Goal: Entertainment & Leisure: Consume media (video, audio)

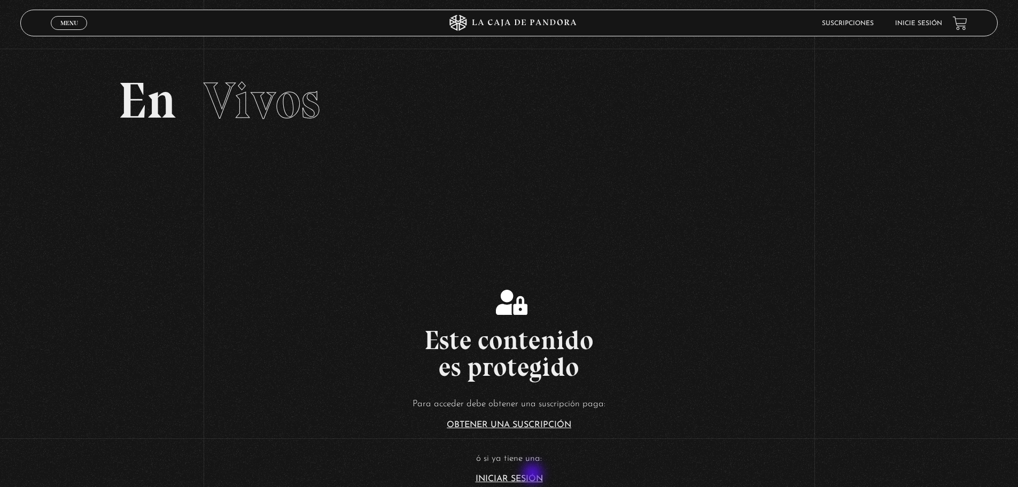
click at [534, 475] on link "Iniciar Sesión" at bounding box center [509, 479] width 67 height 9
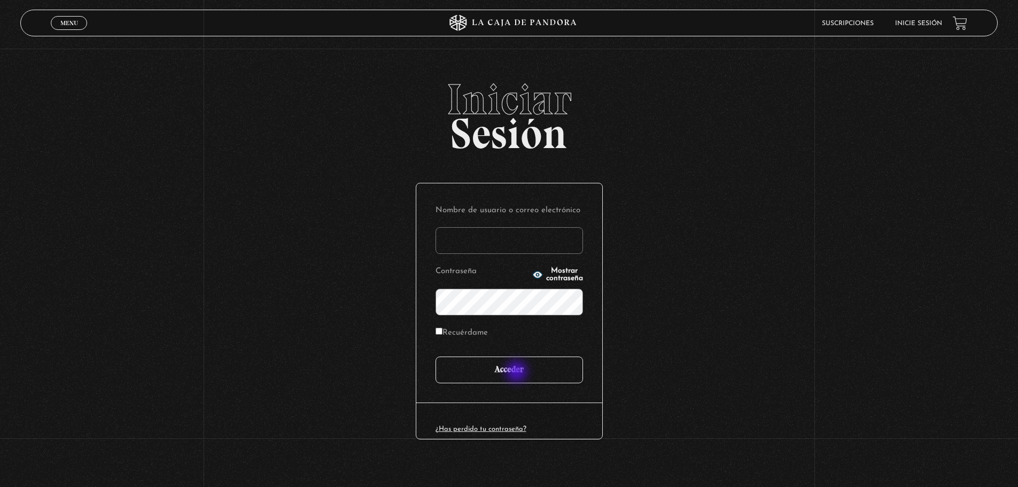
type input "michaelrch@hotmail.com"
click at [522, 367] on input "Acceder" at bounding box center [510, 370] width 148 height 27
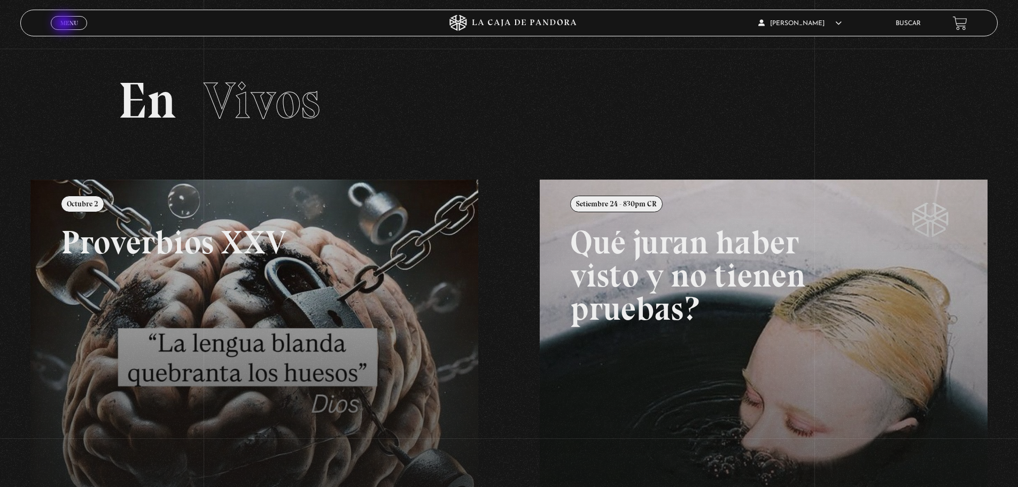
click at [65, 24] on span "Menu" at bounding box center [69, 23] width 18 height 6
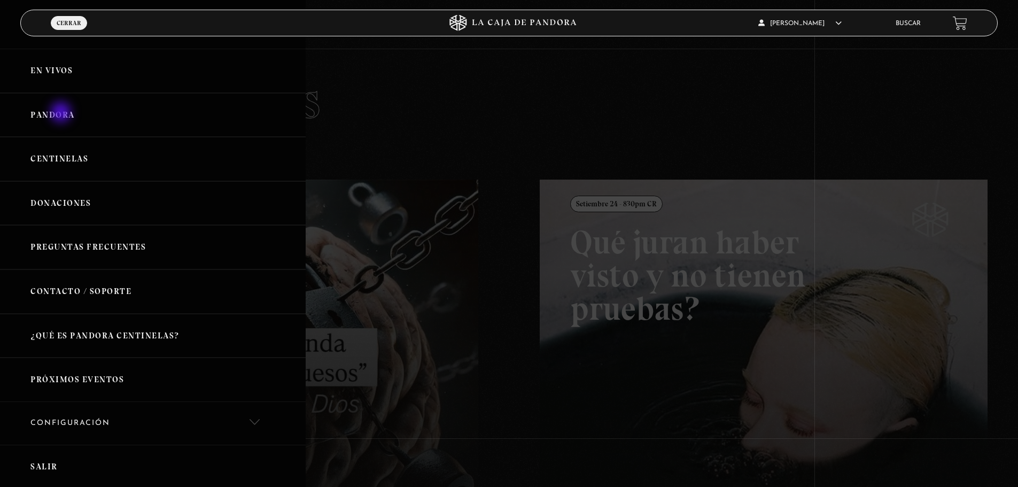
click at [62, 113] on link "Pandora" at bounding box center [153, 115] width 306 height 44
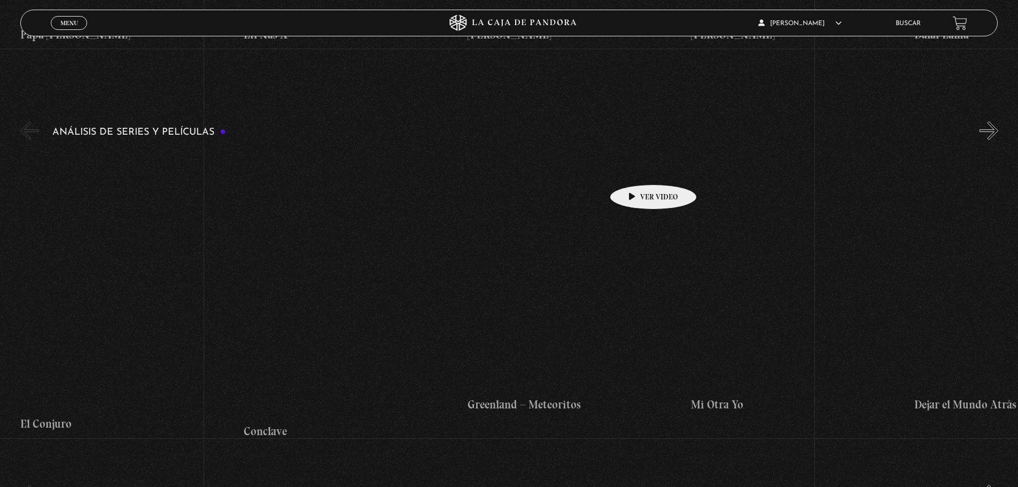
scroll to position [2245, 0]
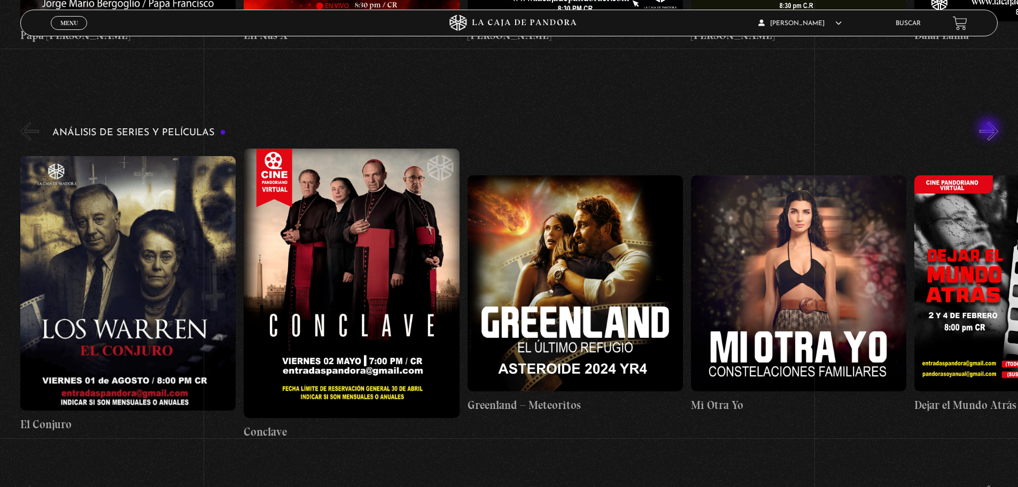
click at [996, 128] on button "»" at bounding box center [989, 131] width 19 height 19
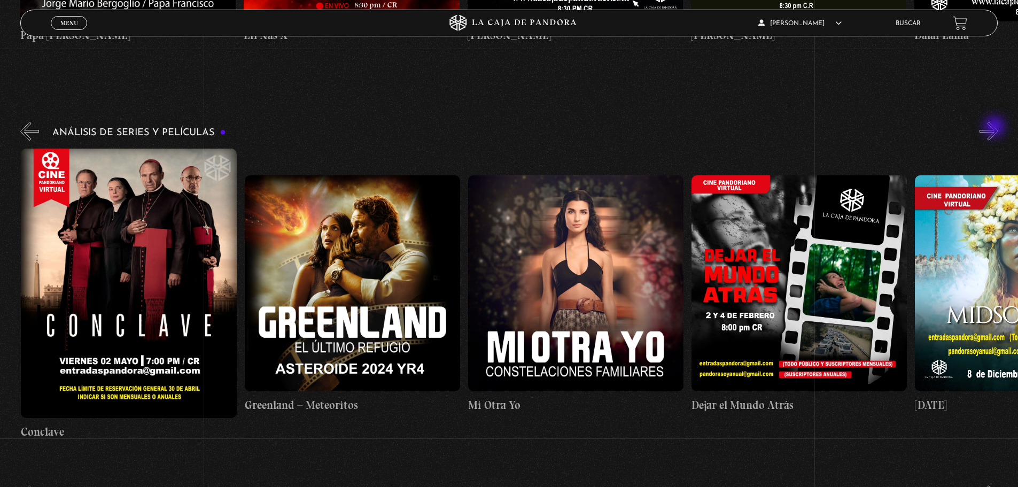
click at [996, 128] on button "»" at bounding box center [989, 131] width 19 height 19
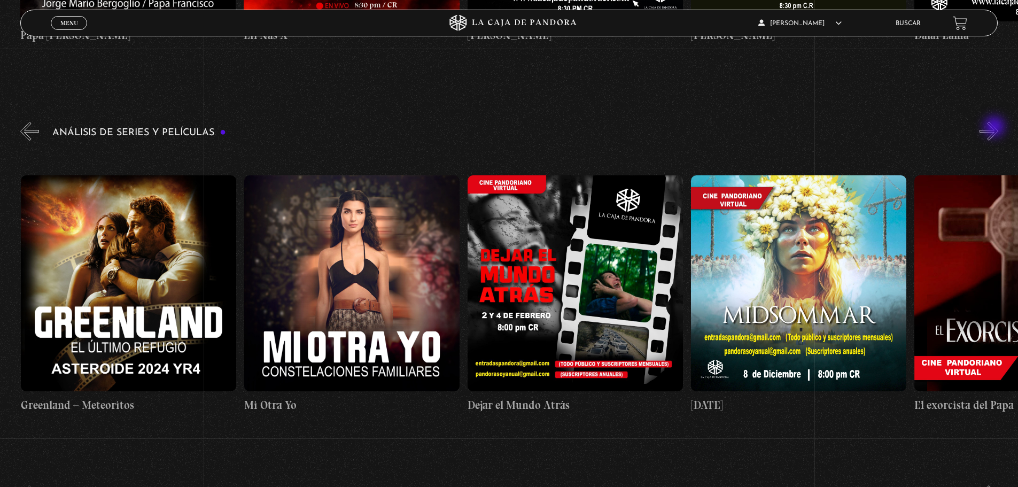
click at [996, 128] on button "»" at bounding box center [989, 131] width 19 height 19
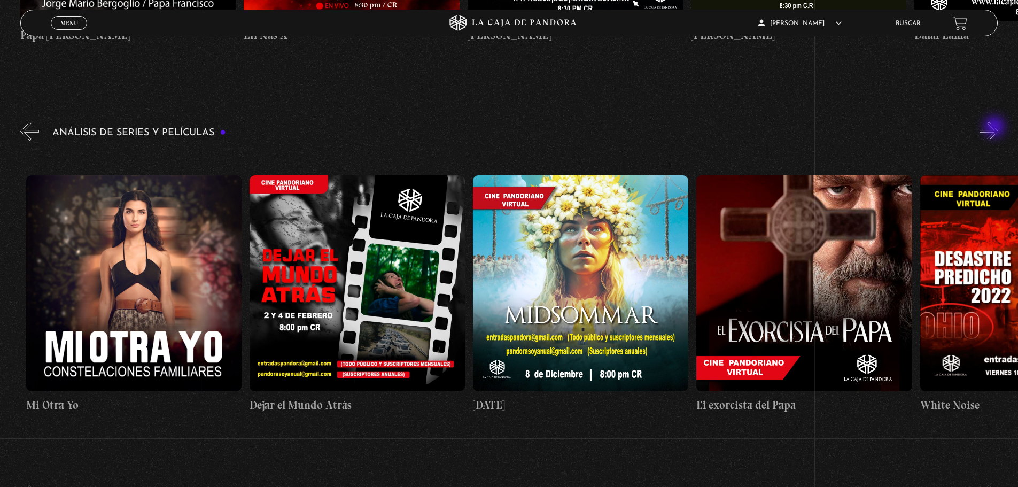
click at [996, 128] on button "»" at bounding box center [989, 131] width 19 height 19
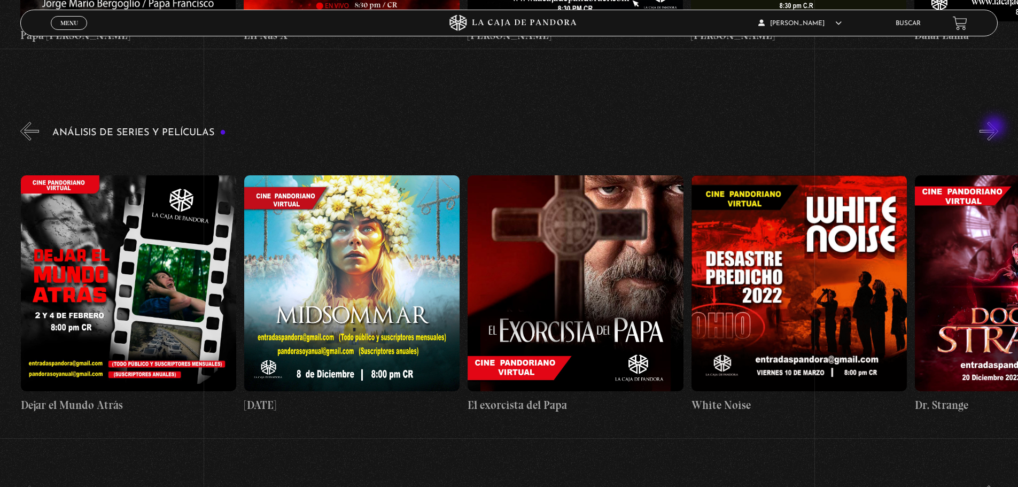
click at [996, 128] on button "»" at bounding box center [989, 131] width 19 height 19
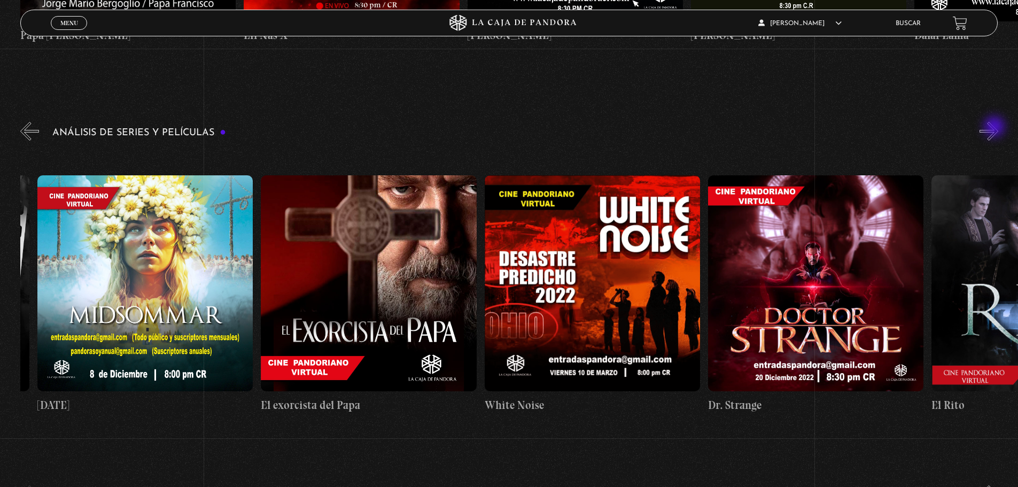
click at [996, 128] on button "»" at bounding box center [989, 131] width 19 height 19
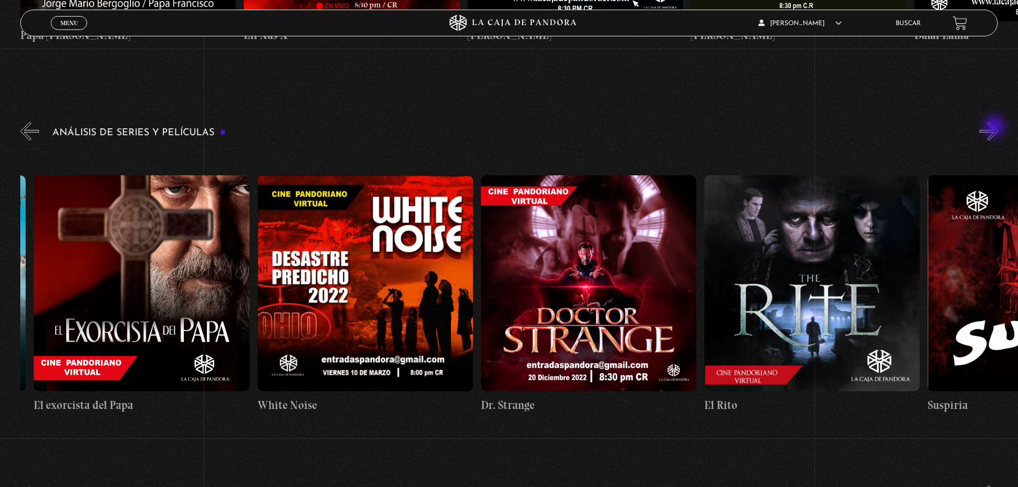
click at [996, 128] on button "»" at bounding box center [989, 131] width 19 height 19
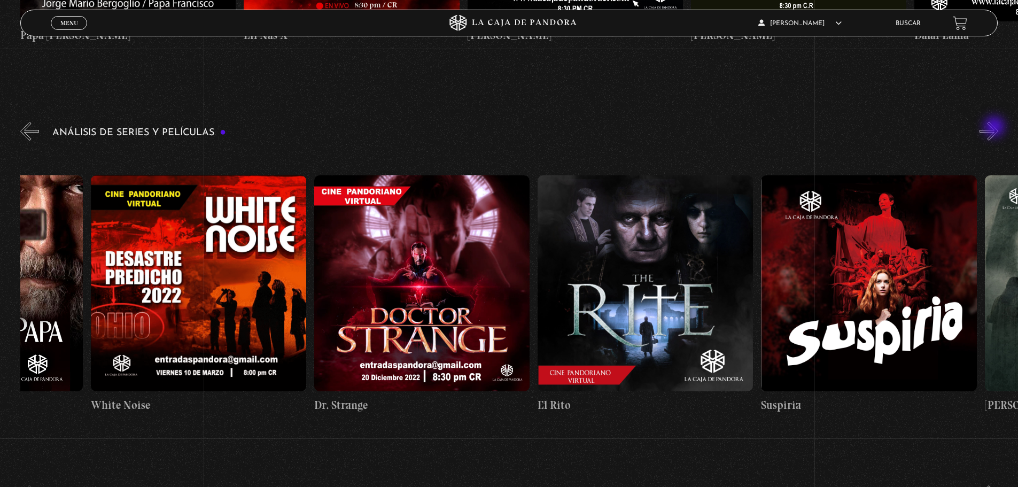
click at [996, 128] on button "»" at bounding box center [989, 131] width 19 height 19
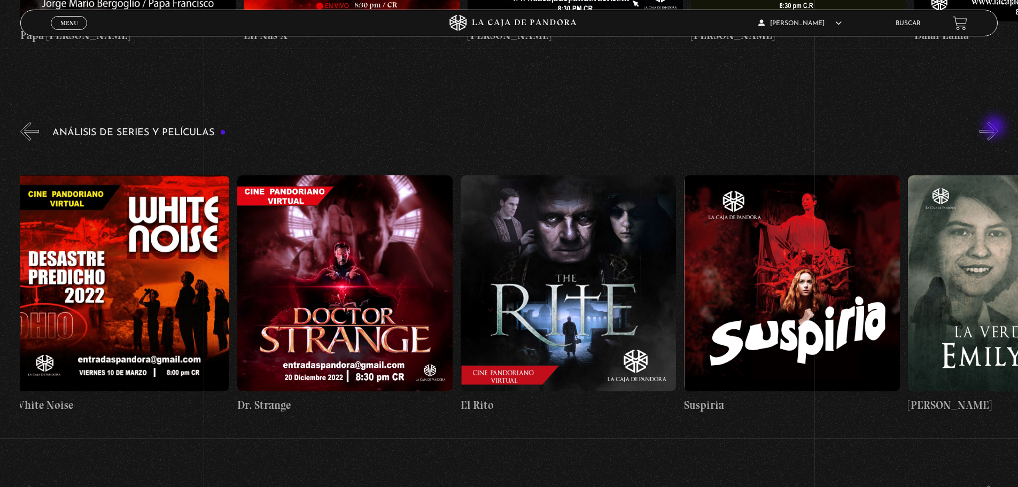
click at [996, 128] on button "»" at bounding box center [989, 131] width 19 height 19
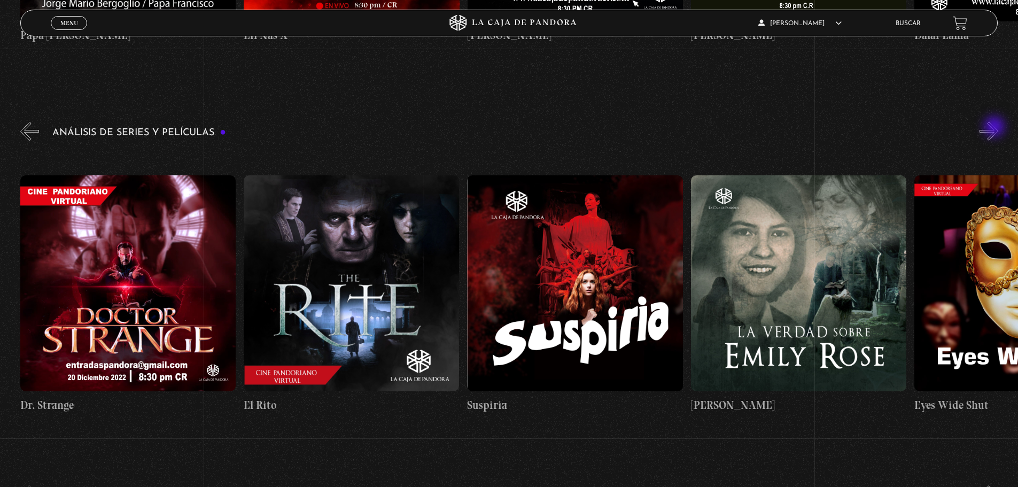
click at [996, 128] on button "»" at bounding box center [989, 131] width 19 height 19
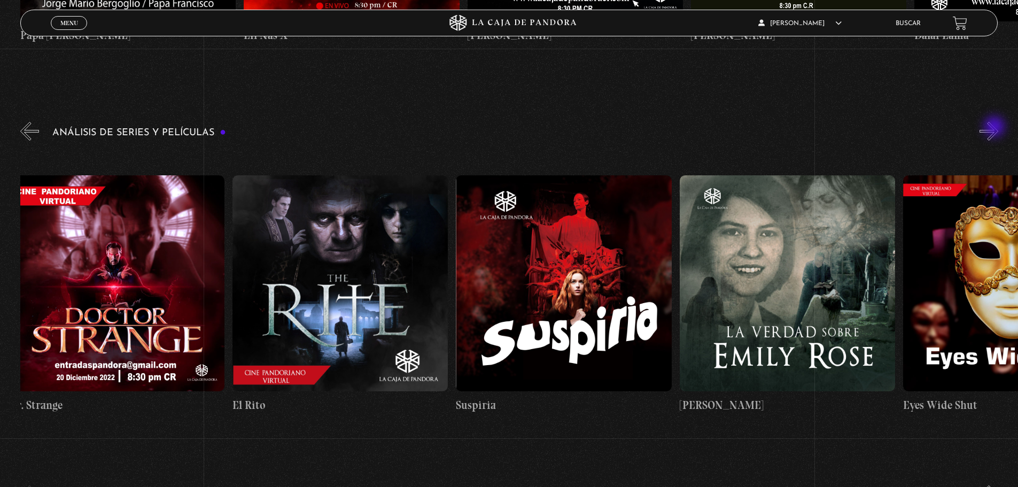
click at [996, 128] on button "»" at bounding box center [989, 131] width 19 height 19
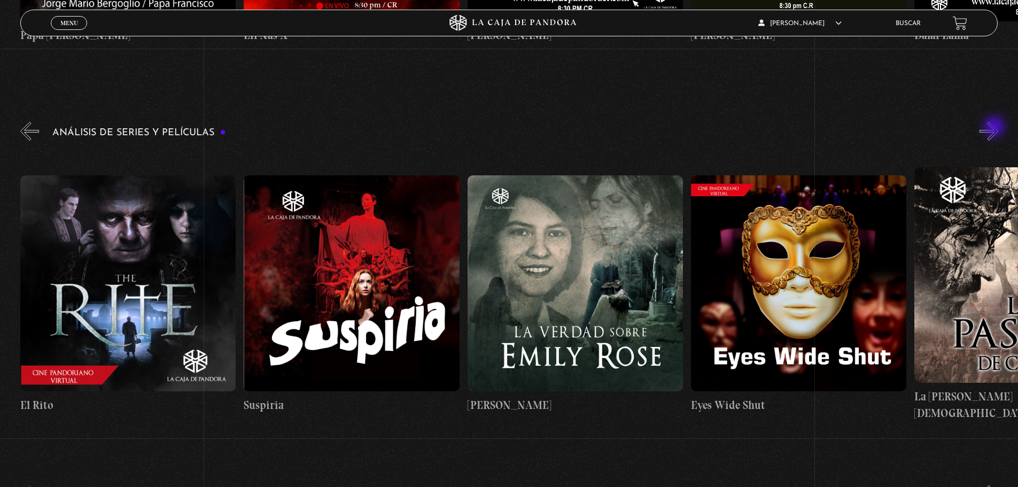
click at [996, 128] on button "»" at bounding box center [989, 131] width 19 height 19
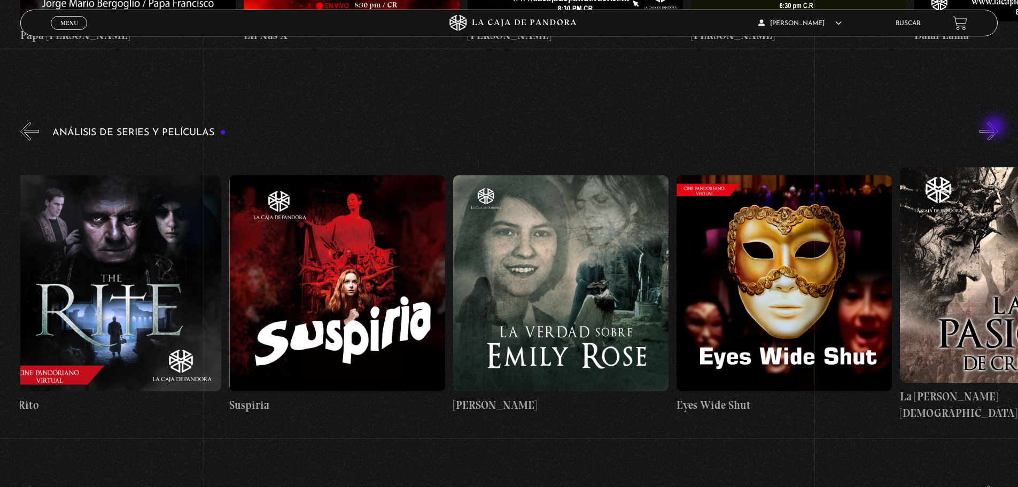
click at [996, 128] on button "»" at bounding box center [989, 131] width 19 height 19
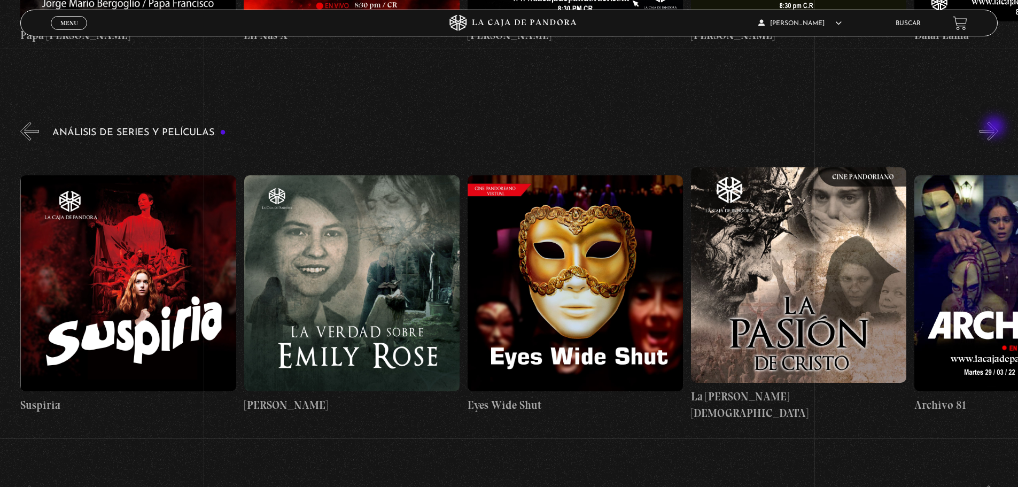
click at [996, 128] on button "»" at bounding box center [989, 131] width 19 height 19
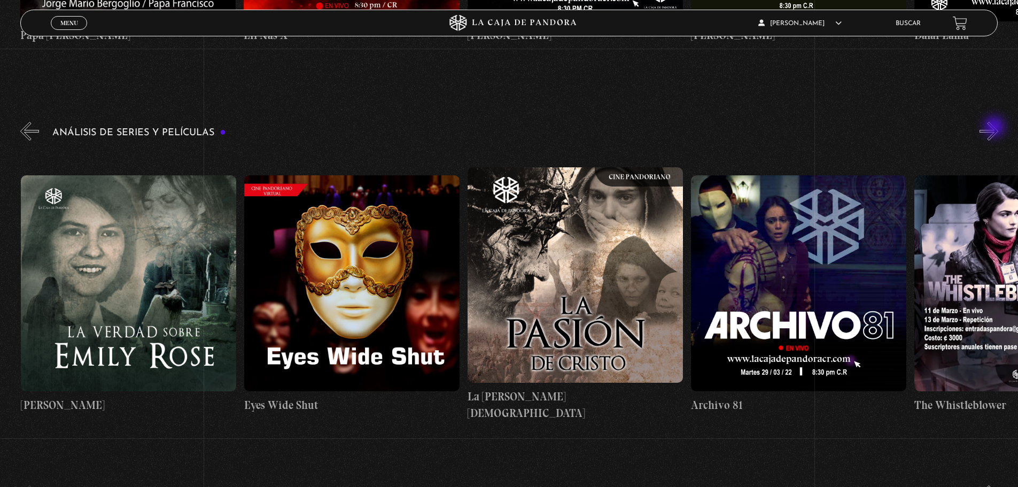
click at [996, 128] on button "»" at bounding box center [989, 131] width 19 height 19
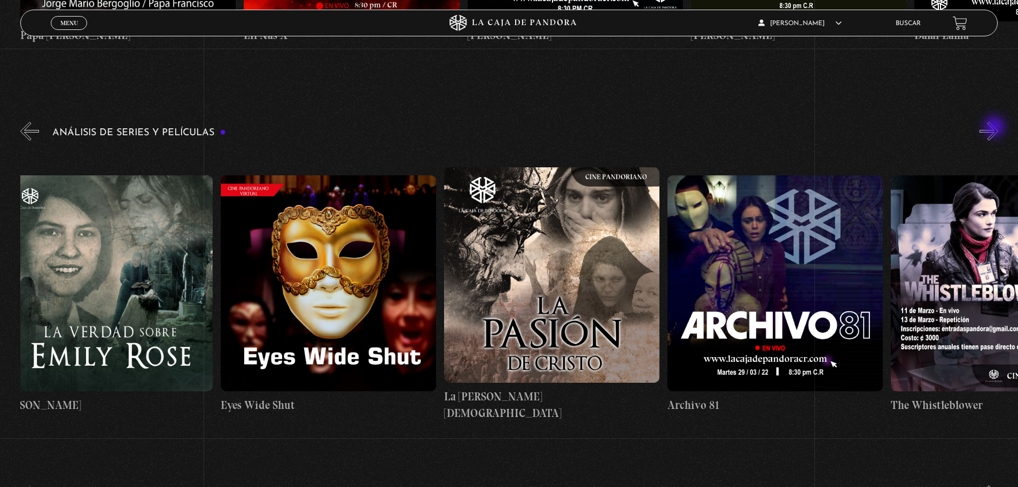
click at [996, 128] on button "»" at bounding box center [989, 131] width 19 height 19
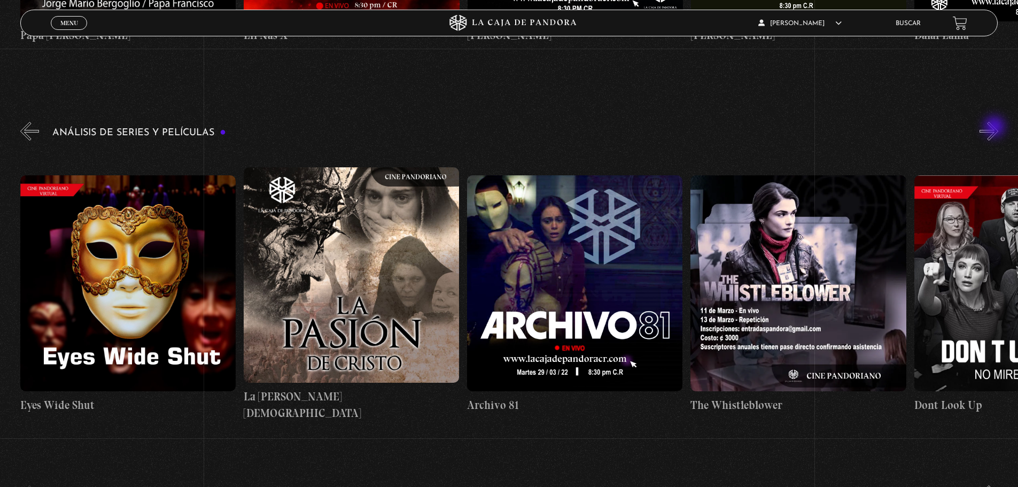
click at [996, 128] on button "»" at bounding box center [989, 131] width 19 height 19
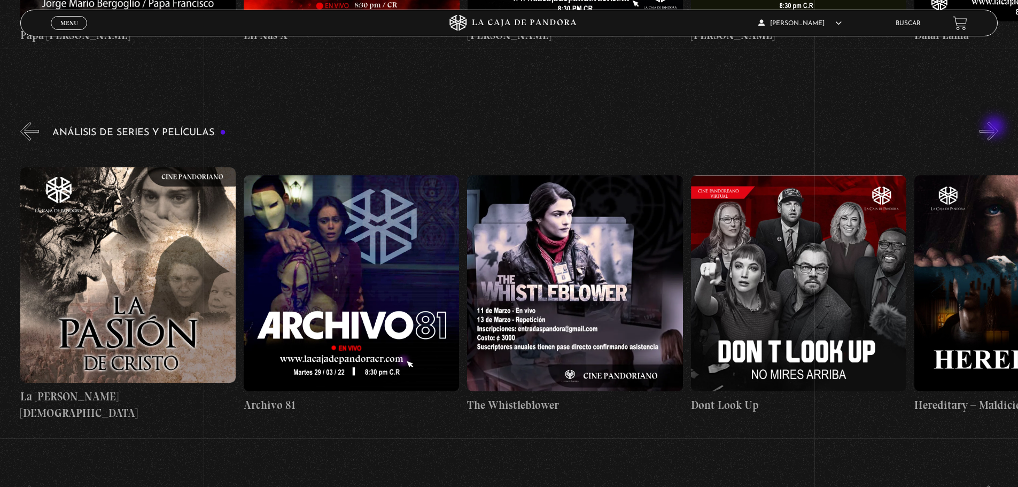
click at [996, 128] on button "»" at bounding box center [989, 131] width 19 height 19
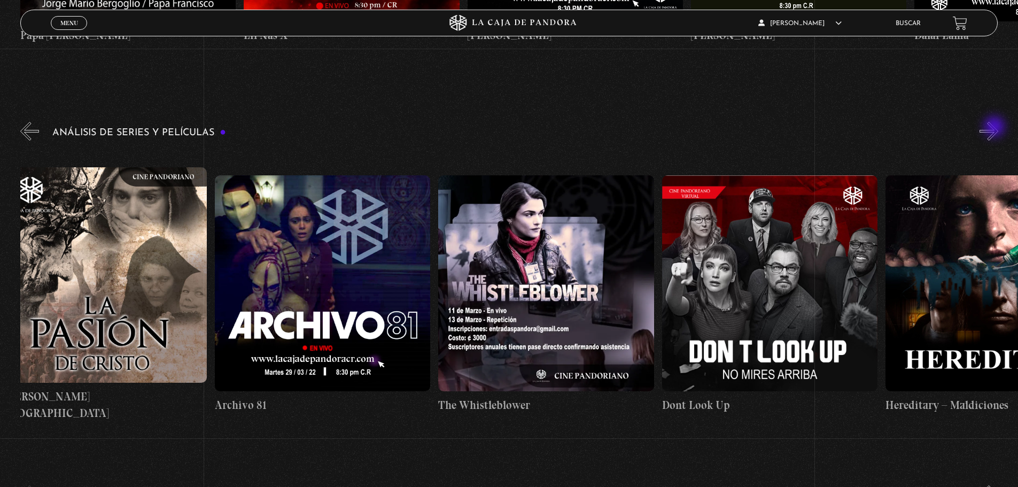
click at [996, 128] on button "»" at bounding box center [989, 131] width 19 height 19
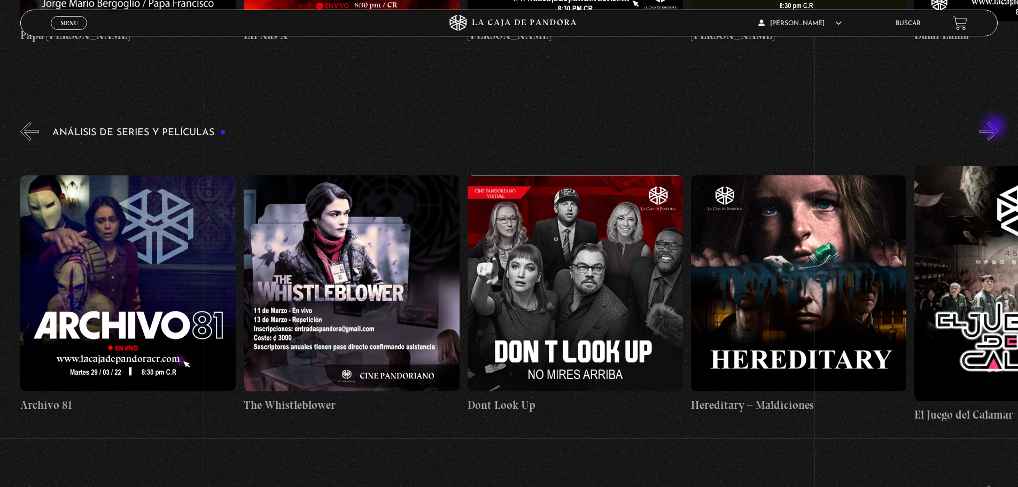
click at [996, 128] on button "»" at bounding box center [989, 131] width 19 height 19
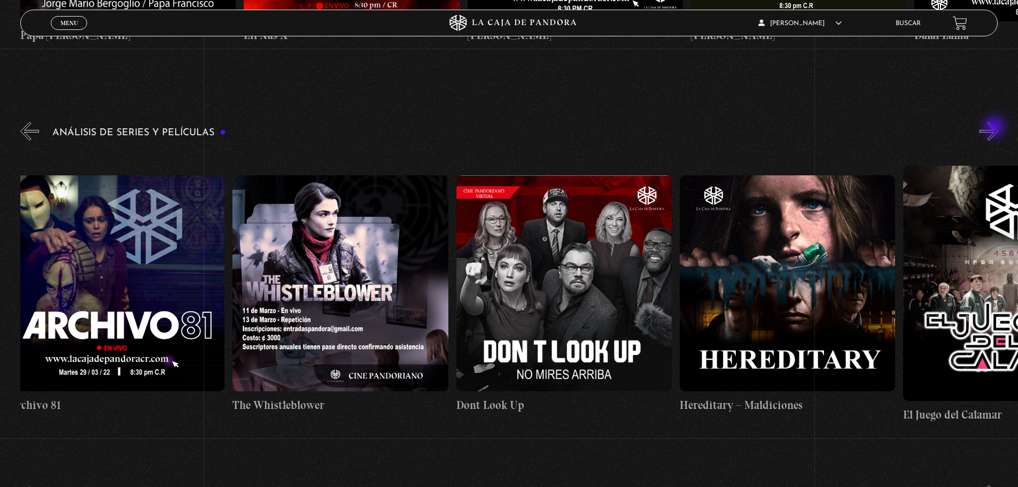
click at [996, 128] on button "»" at bounding box center [989, 131] width 19 height 19
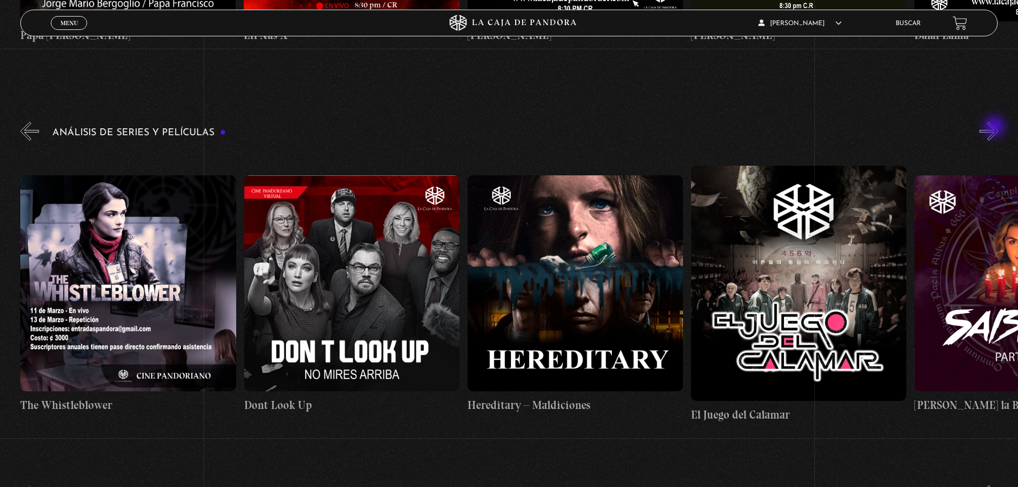
click at [996, 128] on button "»" at bounding box center [989, 131] width 19 height 19
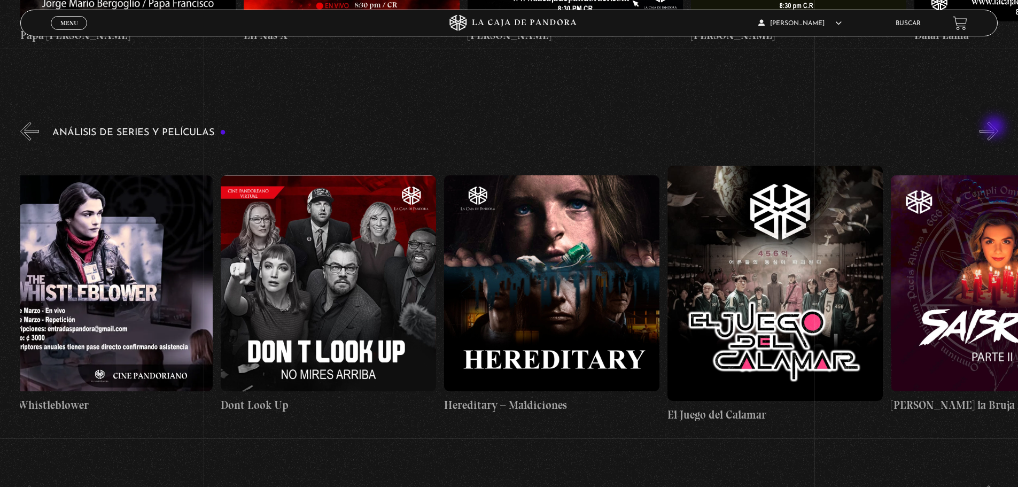
click at [996, 128] on button "»" at bounding box center [989, 131] width 19 height 19
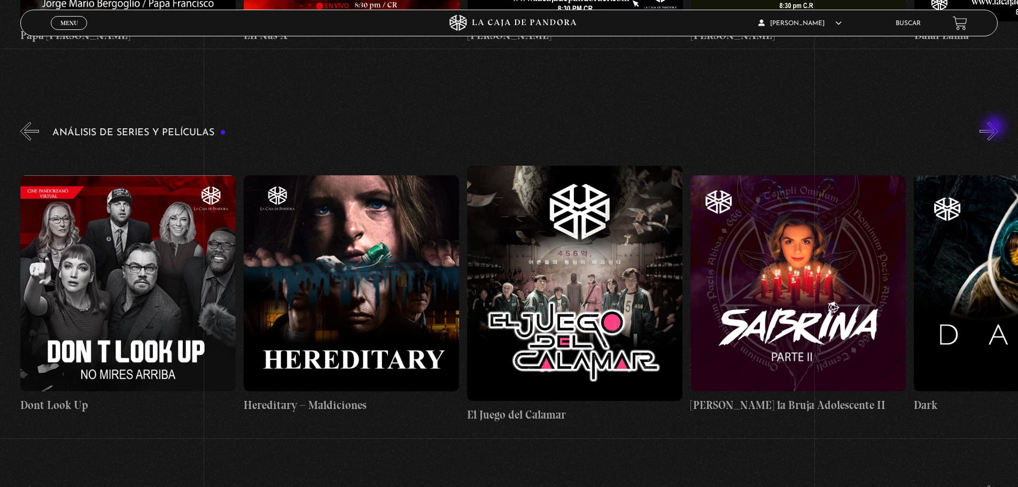
click at [996, 128] on button "»" at bounding box center [989, 131] width 19 height 19
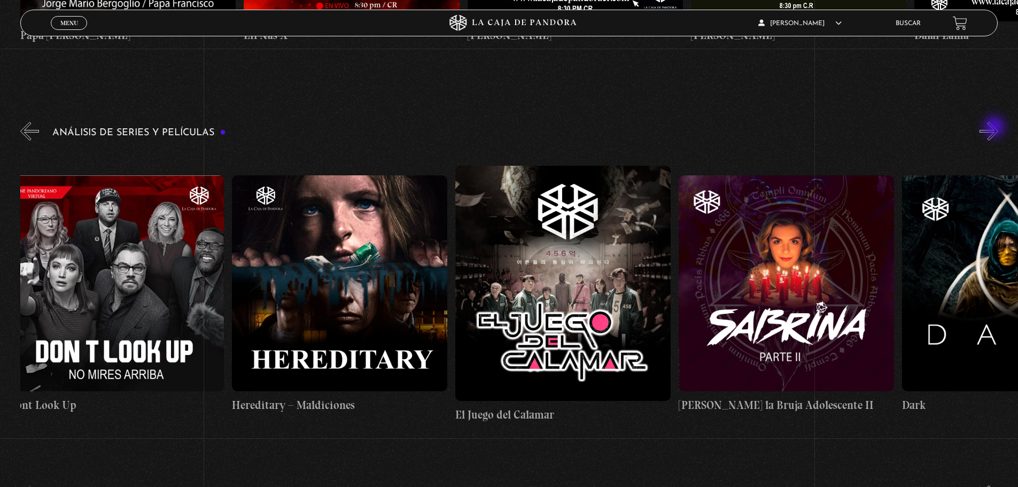
click at [996, 128] on button "»" at bounding box center [989, 131] width 19 height 19
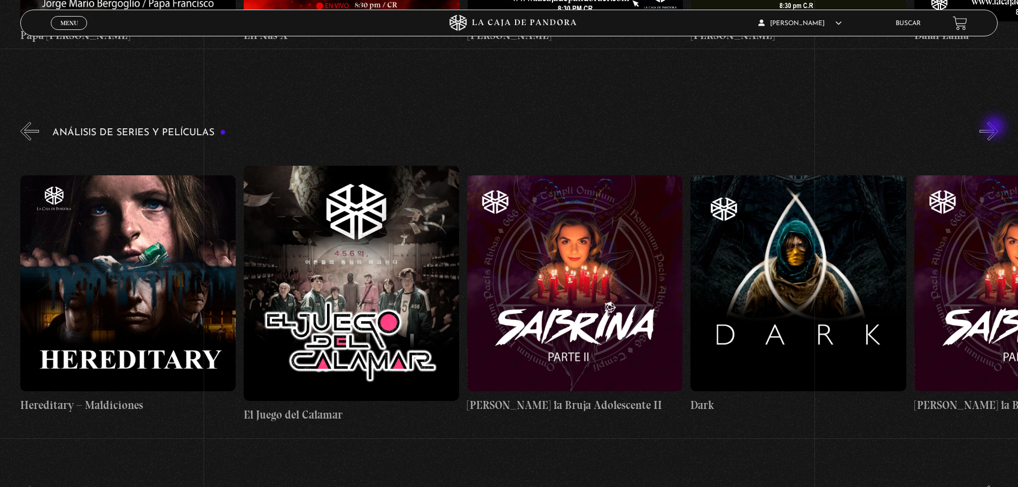
click at [996, 128] on button "»" at bounding box center [989, 131] width 19 height 19
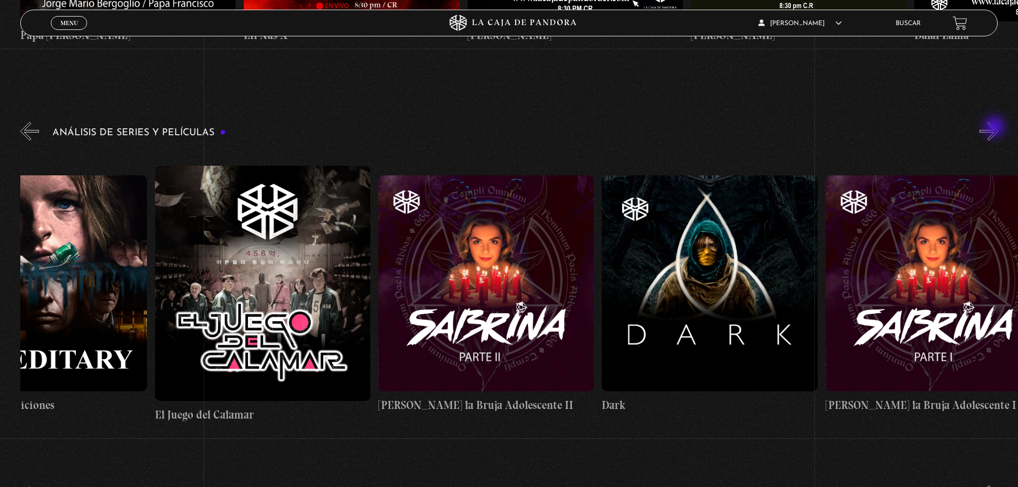
click at [996, 128] on button "»" at bounding box center [989, 131] width 19 height 19
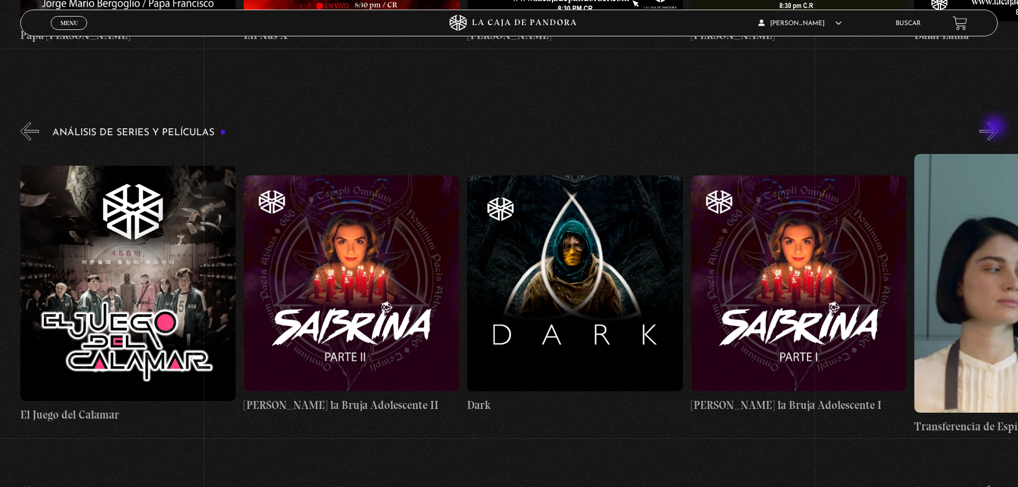
click at [996, 128] on button "»" at bounding box center [989, 131] width 19 height 19
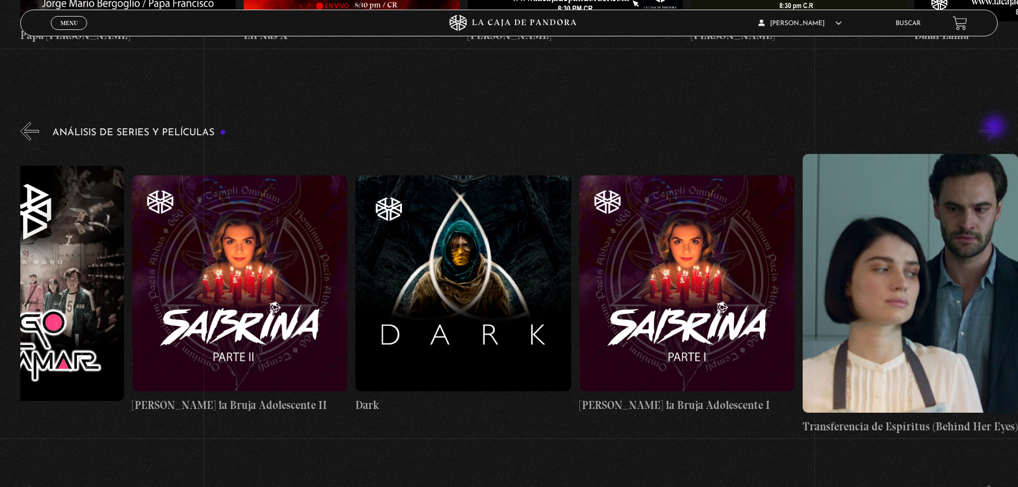
scroll to position [0, 4136]
click at [996, 128] on button "»" at bounding box center [989, 131] width 19 height 19
drag, startPoint x: 339, startPoint y: 272, endPoint x: 92, endPoint y: 243, distance: 248.6
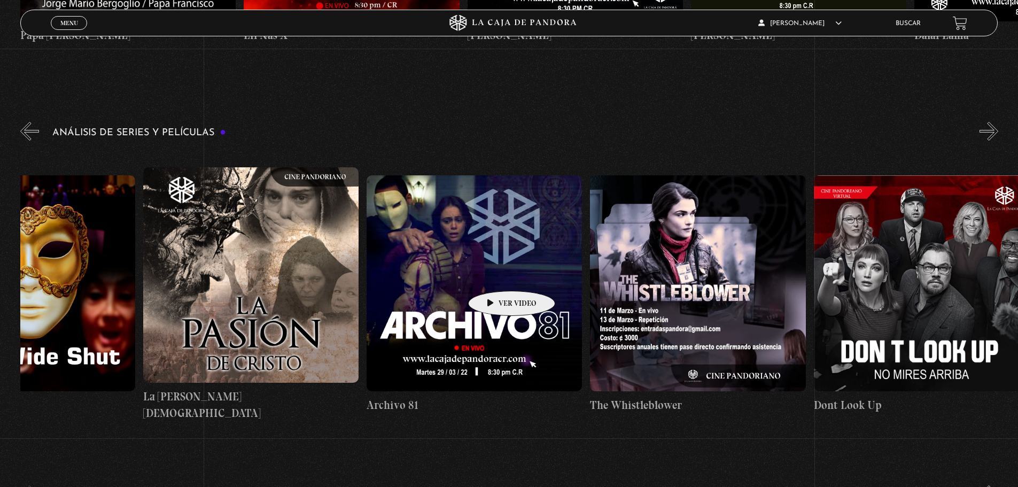
scroll to position [0, 2586]
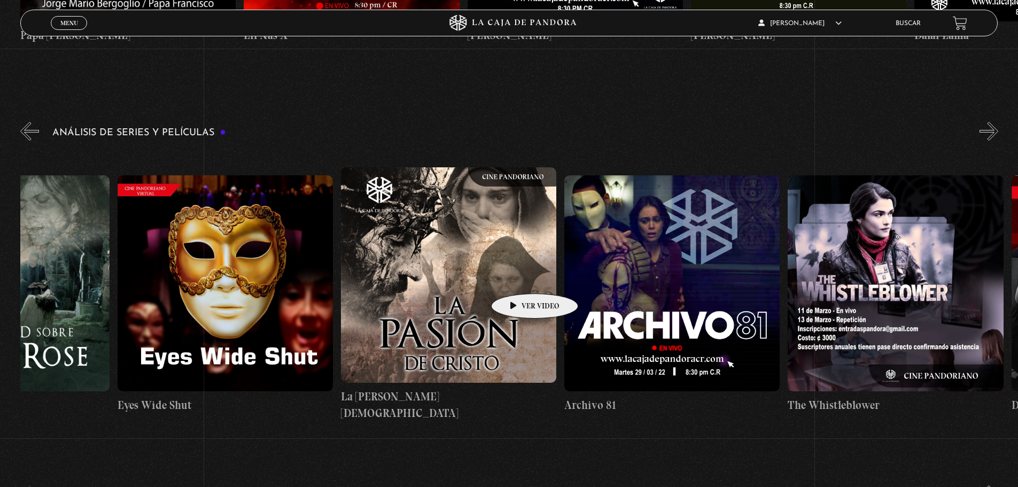
drag, startPoint x: 208, startPoint y: 238, endPoint x: 518, endPoint y: 277, distance: 312.6
click at [518, 277] on div "El Conjuro Conclave Greenland – Meteoritos Mi Otra Yo Dejar el Mundo Atrás Mids…" at bounding box center [5, 295] width 5142 height 292
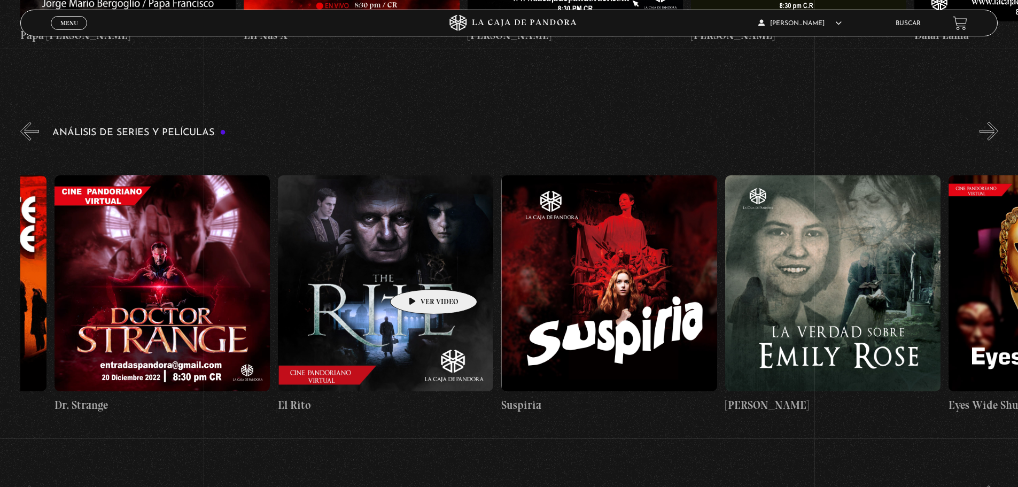
scroll to position [0, 1747]
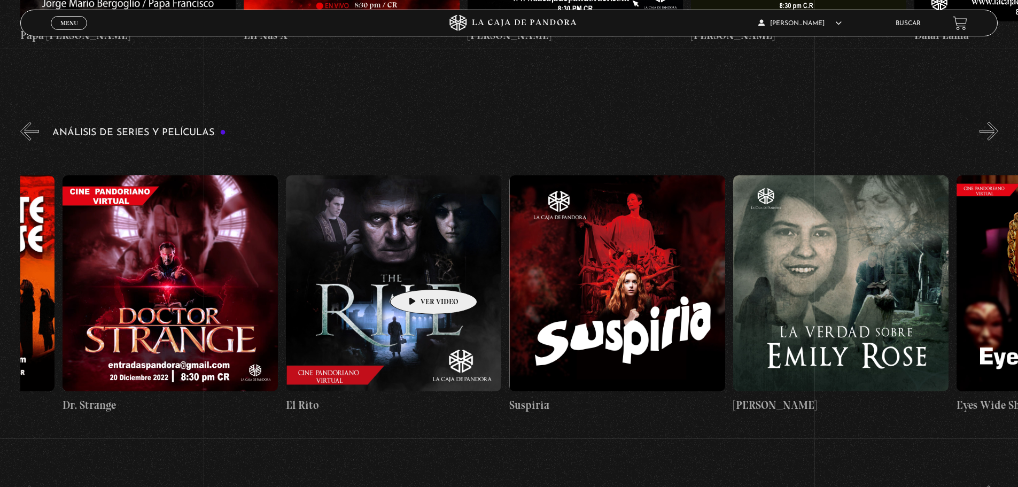
drag, startPoint x: 259, startPoint y: 258, endPoint x: 419, endPoint y: 273, distance: 160.0
click at [419, 273] on div "El Conjuro Conclave Greenland – Meteoritos Mi Otra Yo Dejar el Mundo Atrás Mids…" at bounding box center [845, 295] width 5142 height 292
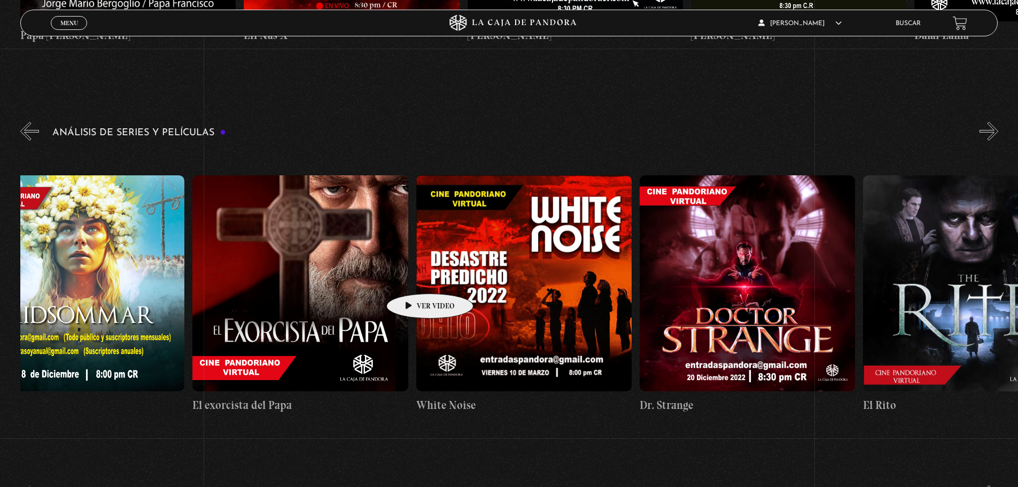
scroll to position [0, 859]
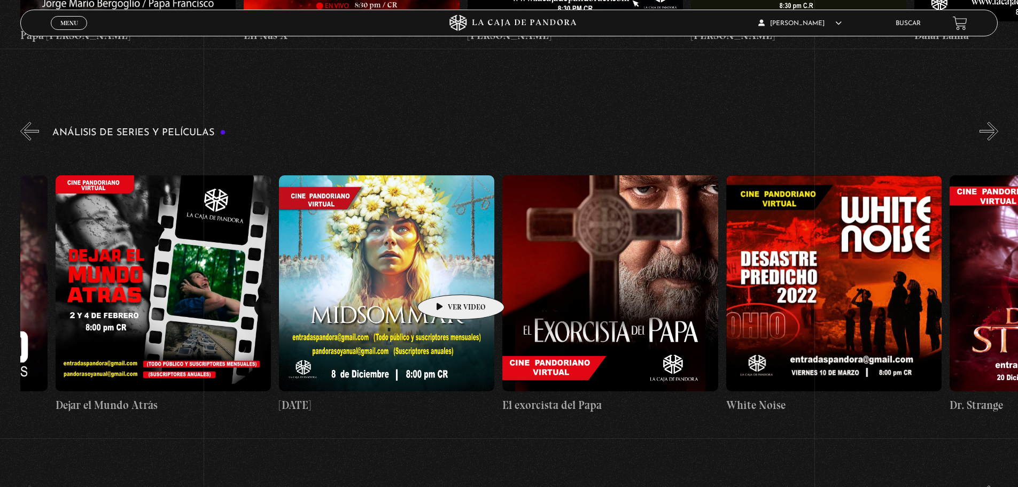
drag, startPoint x: 267, startPoint y: 260, endPoint x: 444, endPoint y: 279, distance: 178.5
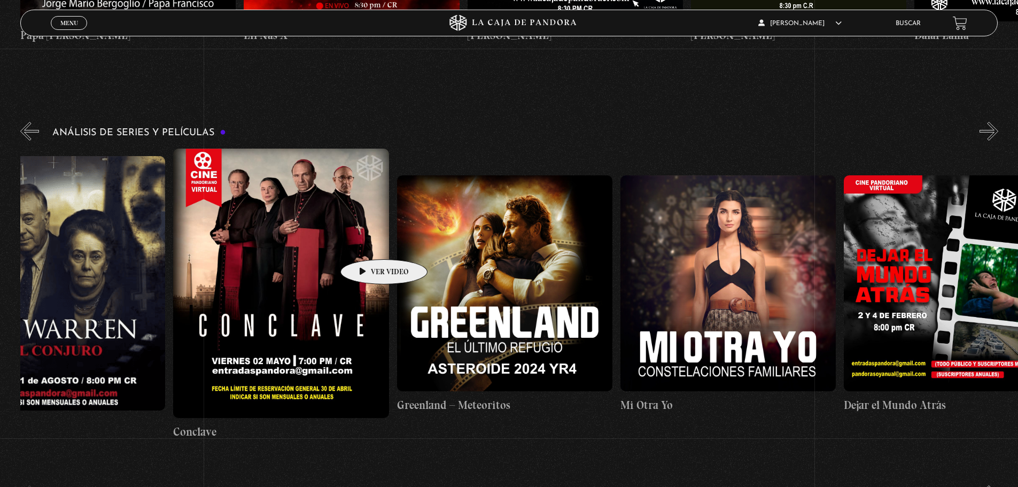
scroll to position [0, 0]
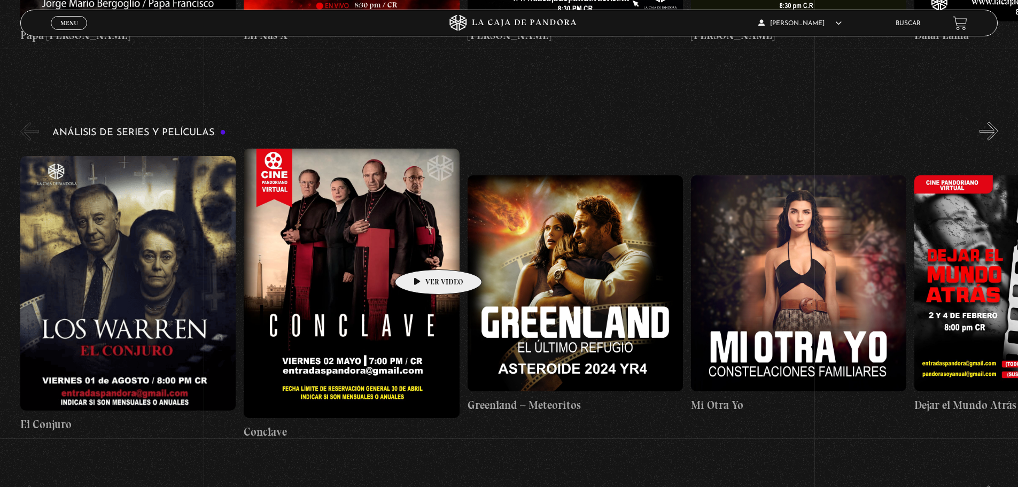
drag, startPoint x: 210, startPoint y: 219, endPoint x: 422, endPoint y: 253, distance: 214.5
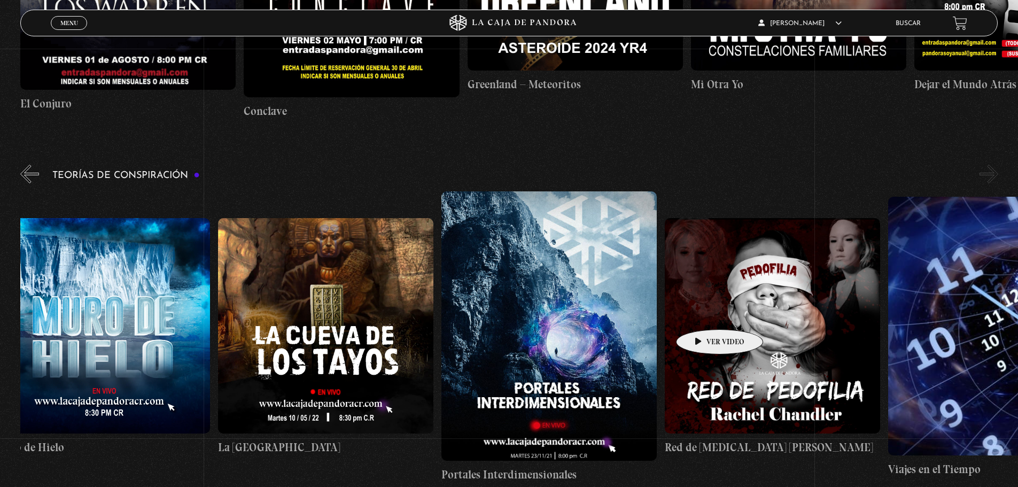
scroll to position [0, 559]
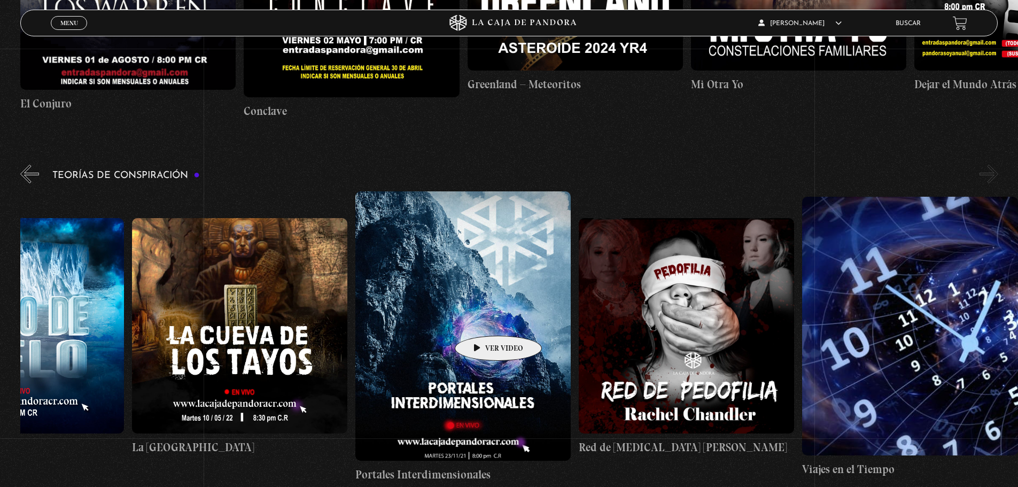
drag, startPoint x: 841, startPoint y: 301, endPoint x: 480, endPoint y: 320, distance: 361.4
click at [480, 320] on div "Arca de la Alianza Desclasificado Naves Nodrizas Muro de Hielo La Cueva de los …" at bounding box center [243, 337] width 1565 height 292
drag, startPoint x: 931, startPoint y: 310, endPoint x: 604, endPoint y: 310, distance: 327.7
click at [604, 310] on div "Arca de la Alianza Desclasificado Naves Nodrizas Muro de Hielo La Cueva de los …" at bounding box center [243, 337] width 1565 height 292
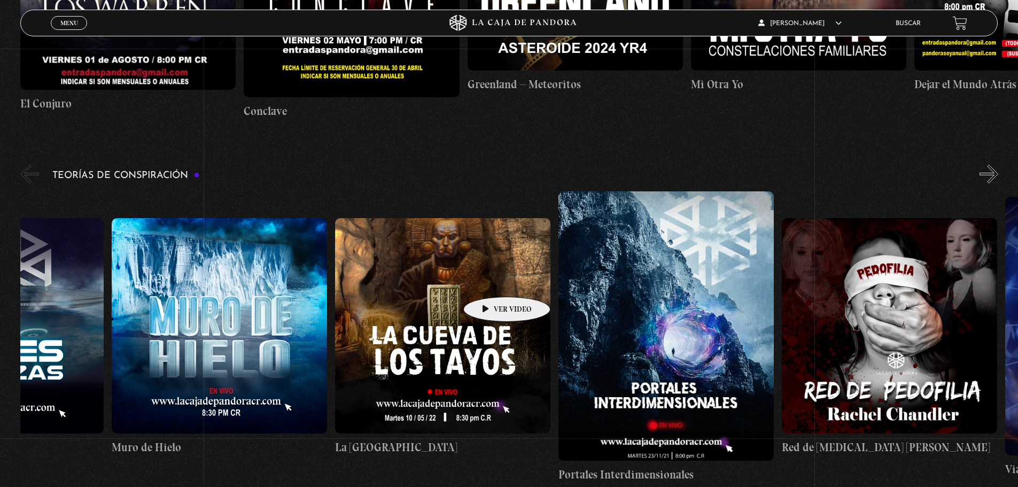
scroll to position [0, 0]
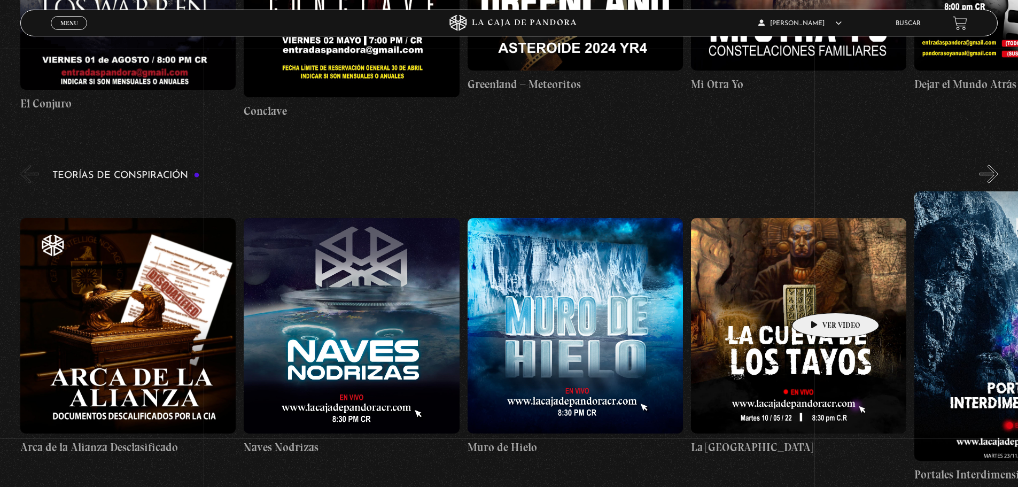
drag, startPoint x: 583, startPoint y: 311, endPoint x: 734, endPoint y: 280, distance: 153.9
click at [825, 297] on div "Arca de la Alianza Desclasificado Naves Nodrizas Muro de Hielo La Cueva de los …" at bounding box center [802, 337] width 1565 height 292
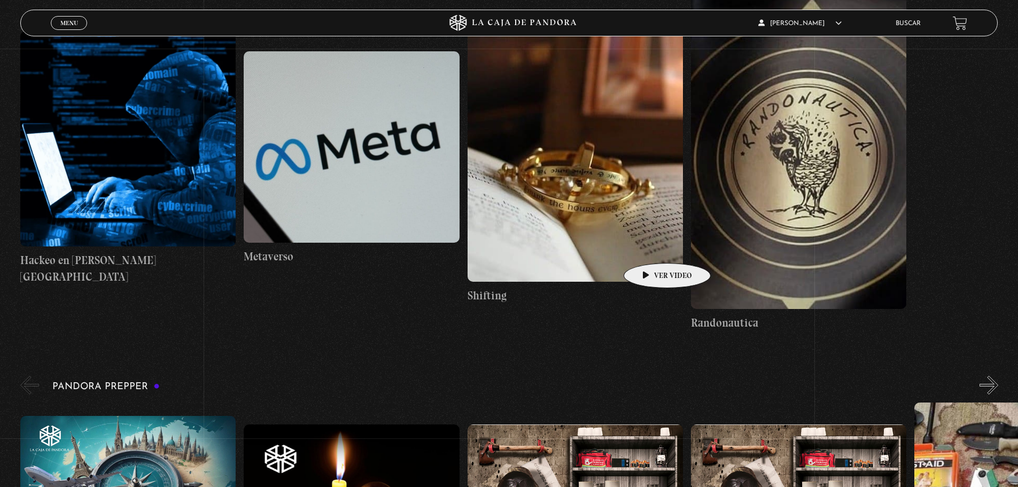
scroll to position [3137, 0]
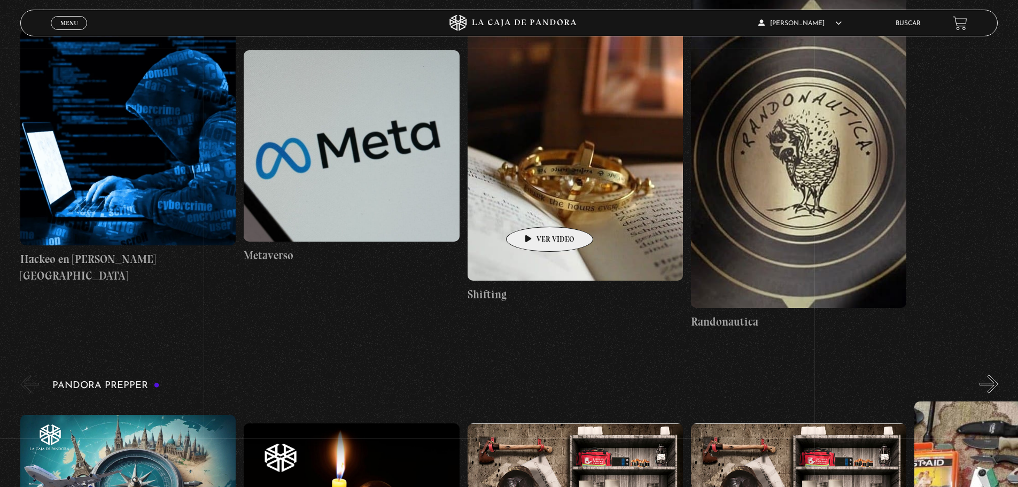
drag, startPoint x: 729, startPoint y: 204, endPoint x: 723, endPoint y: 233, distance: 29.6
click at [723, 233] on figure at bounding box center [798, 146] width 215 height 324
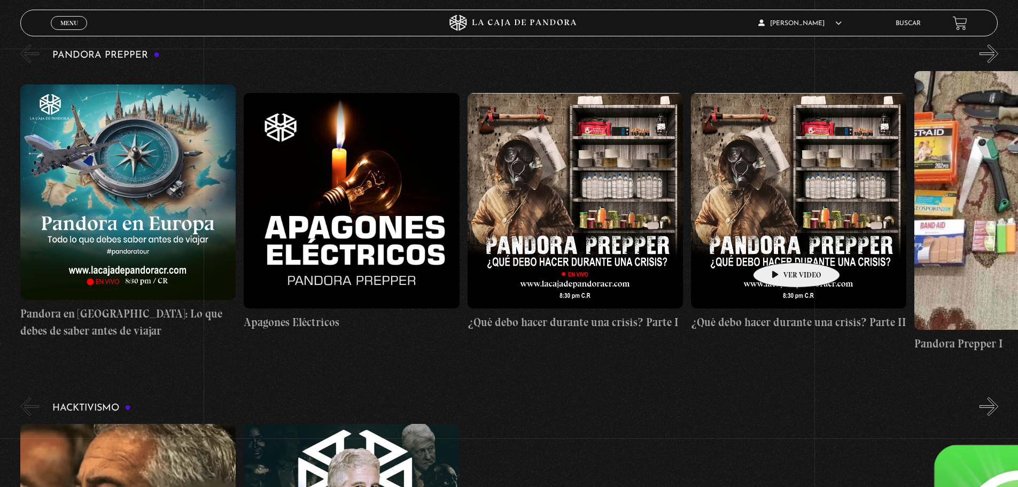
scroll to position [3493, 0]
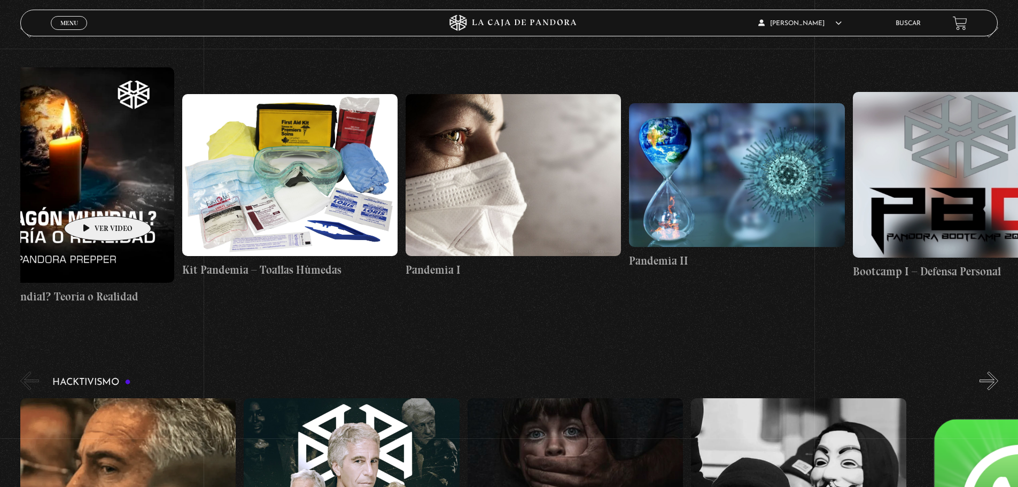
drag, startPoint x: 851, startPoint y: 188, endPoint x: 91, endPoint y: 200, distance: 760.3
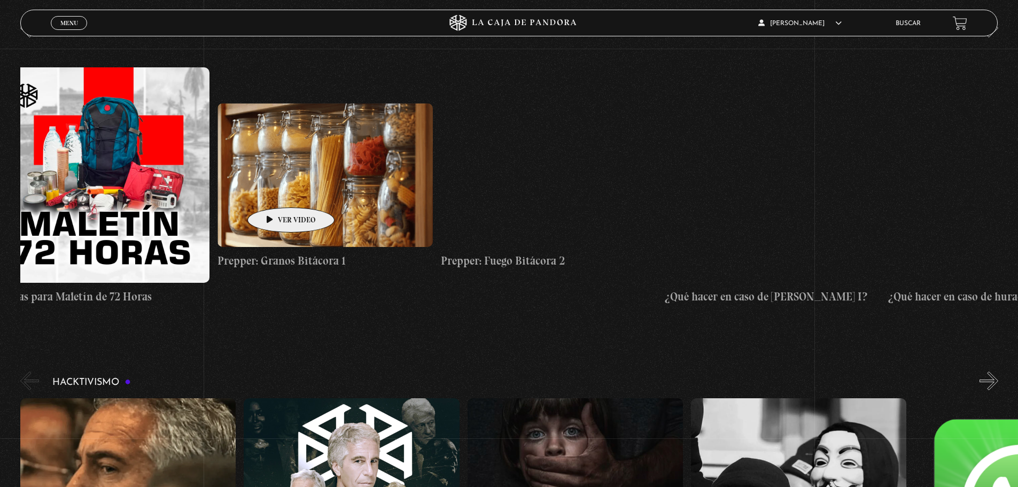
scroll to position [0, 653]
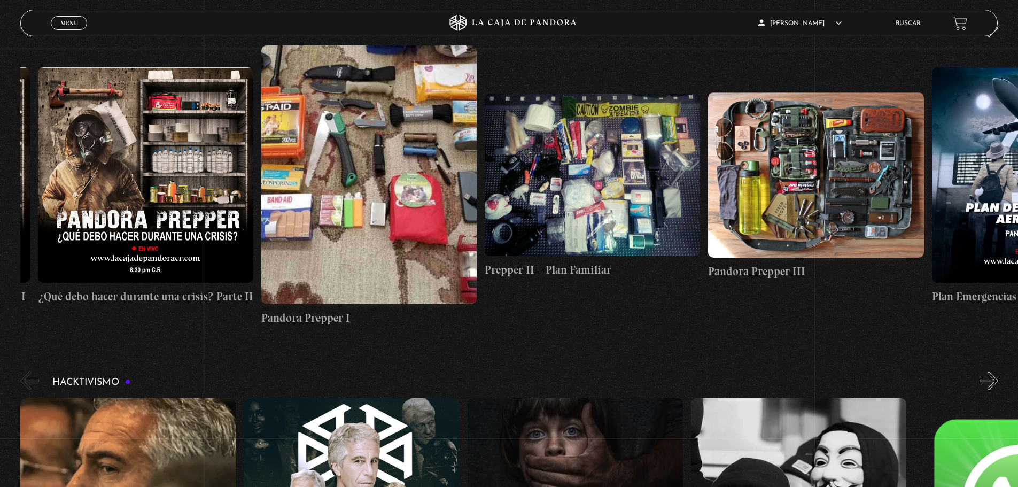
drag, startPoint x: 740, startPoint y: 192, endPoint x: 1237, endPoint y: 195, distance: 496.7
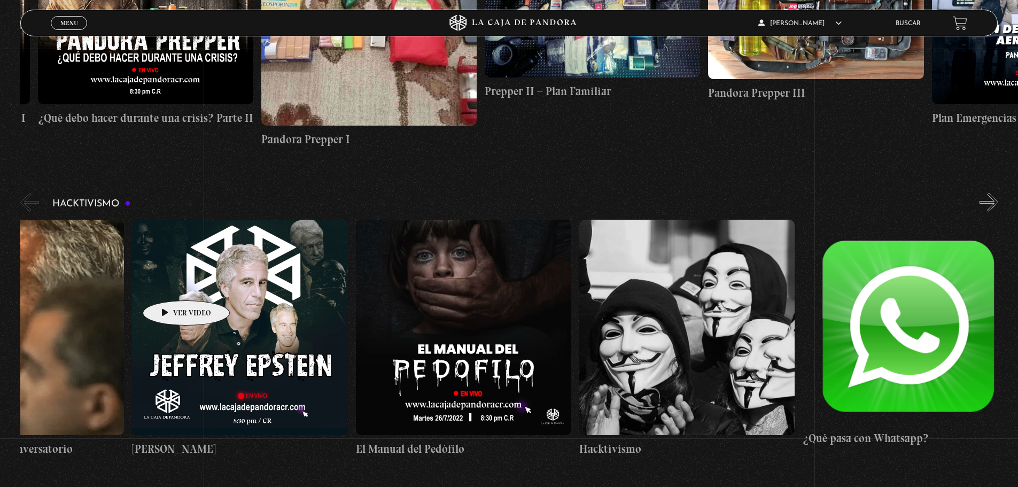
scroll to position [0, 0]
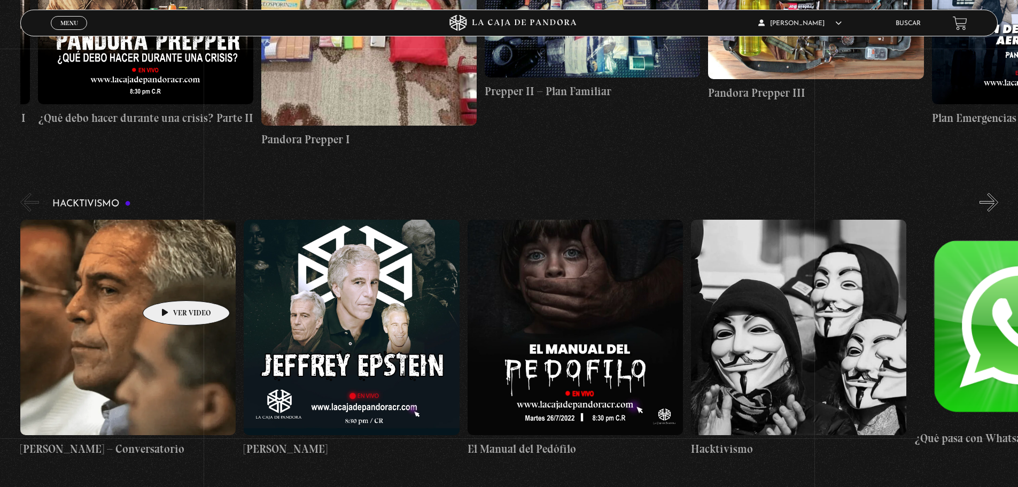
drag, startPoint x: 531, startPoint y: 289, endPoint x: 901, endPoint y: 295, distance: 370.5
click at [901, 295] on figure at bounding box center [798, 327] width 215 height 215
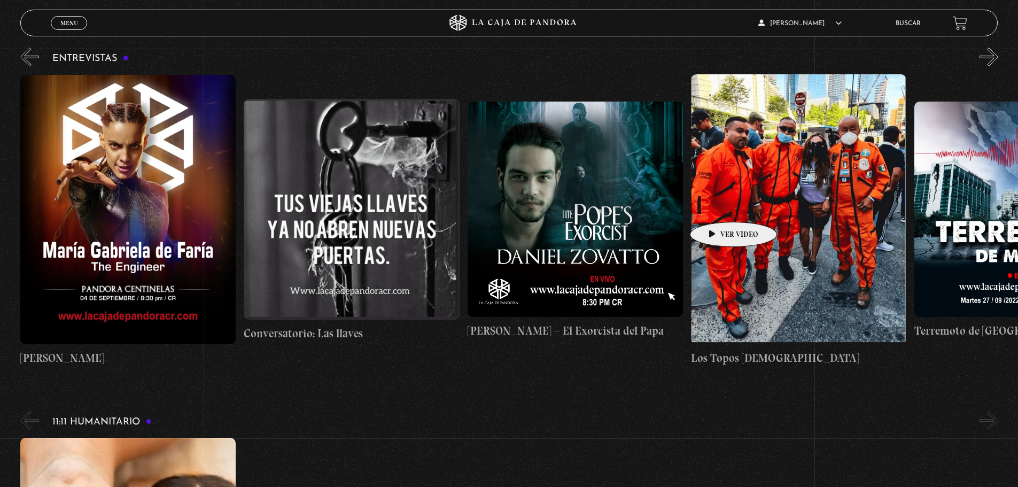
scroll to position [0, 783]
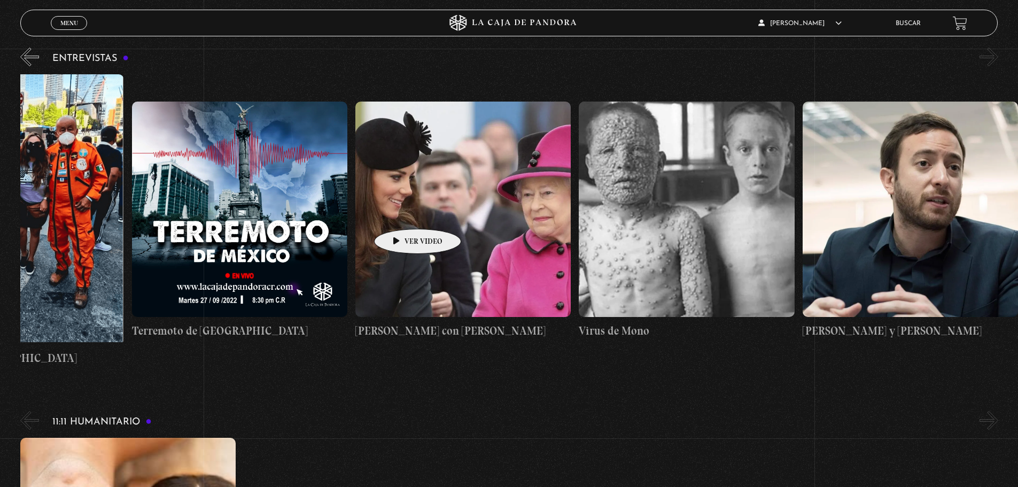
drag, startPoint x: 841, startPoint y: 200, endPoint x: 352, endPoint y: 211, distance: 489.3
click at [352, 211] on div "Maria Gabriela de Faria Conversatorio: Las llaves Daniel Zovatto – El Exorcista…" at bounding box center [132, 220] width 1789 height 292
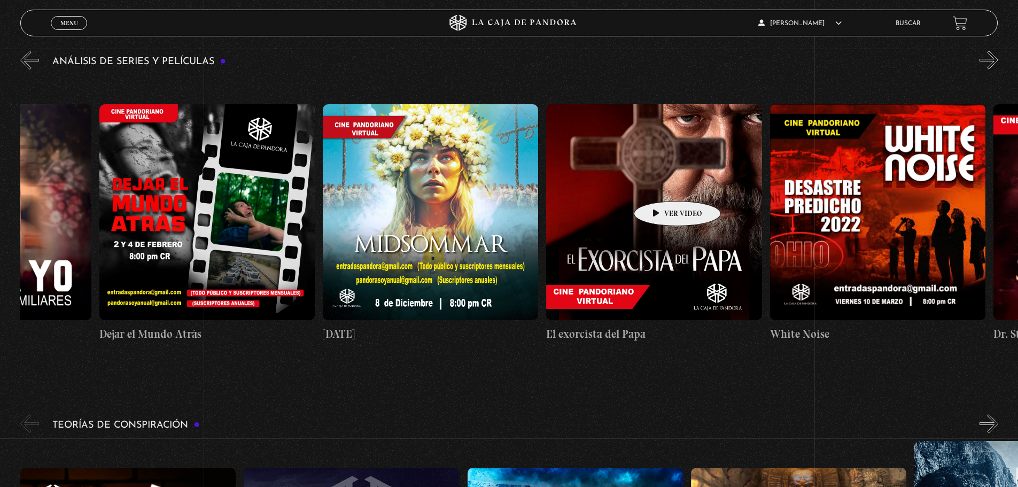
scroll to position [0, 831]
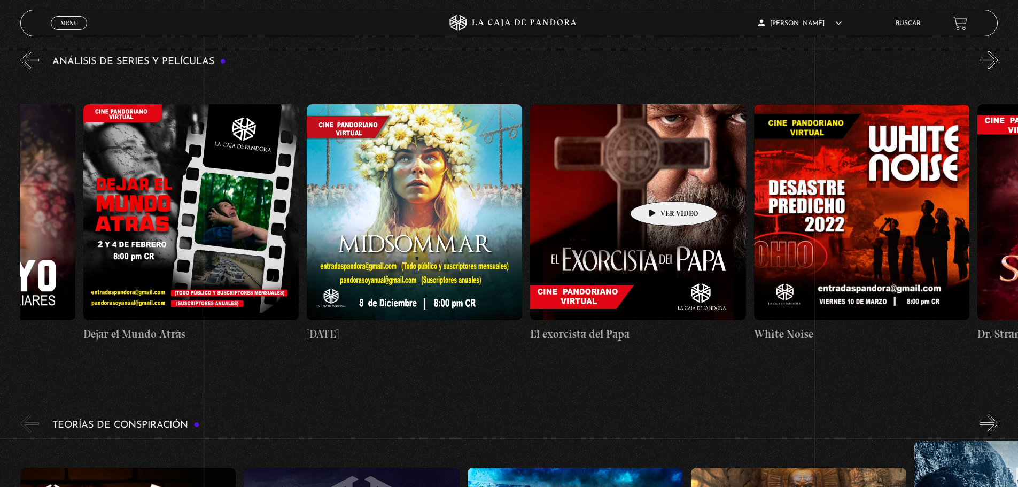
drag, startPoint x: 823, startPoint y: 172, endPoint x: 657, endPoint y: 185, distance: 166.8
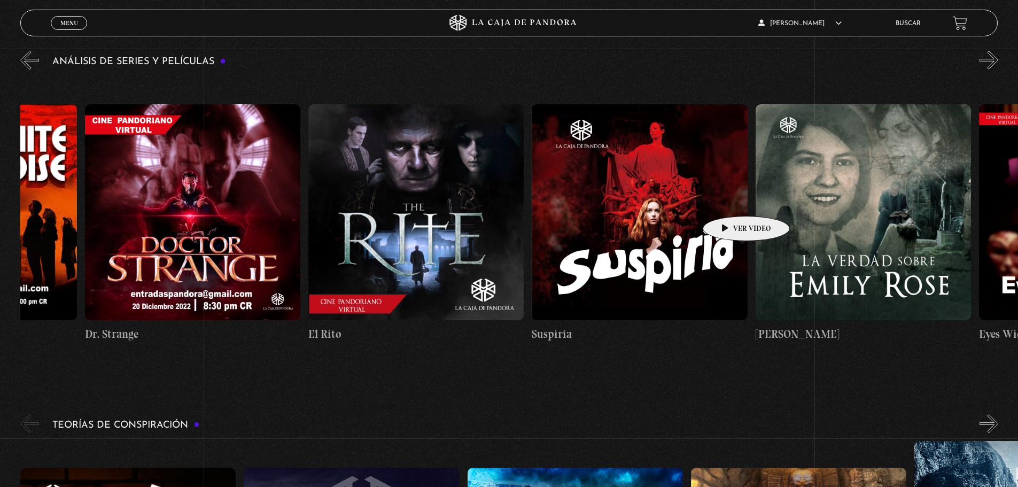
scroll to position [0, 684]
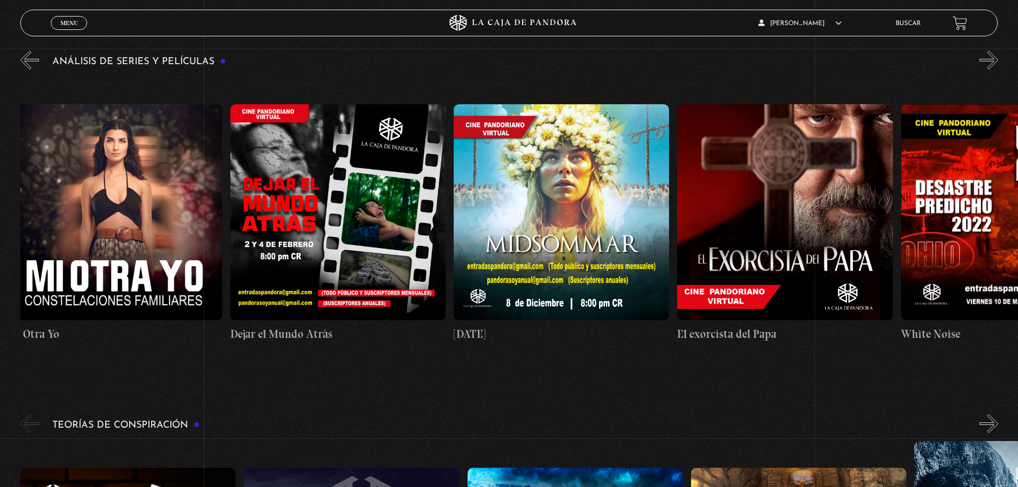
drag, startPoint x: 908, startPoint y: 184, endPoint x: 1150, endPoint y: 277, distance: 258.7
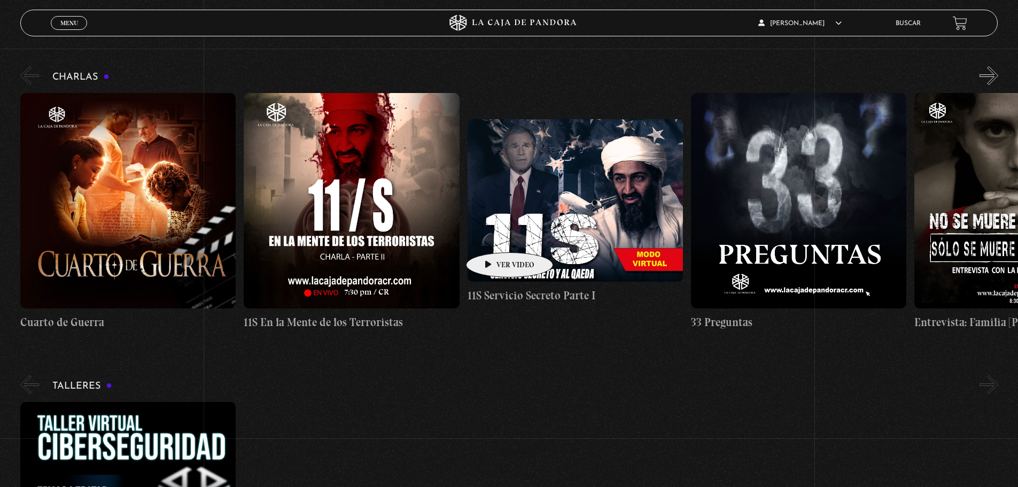
scroll to position [178, 0]
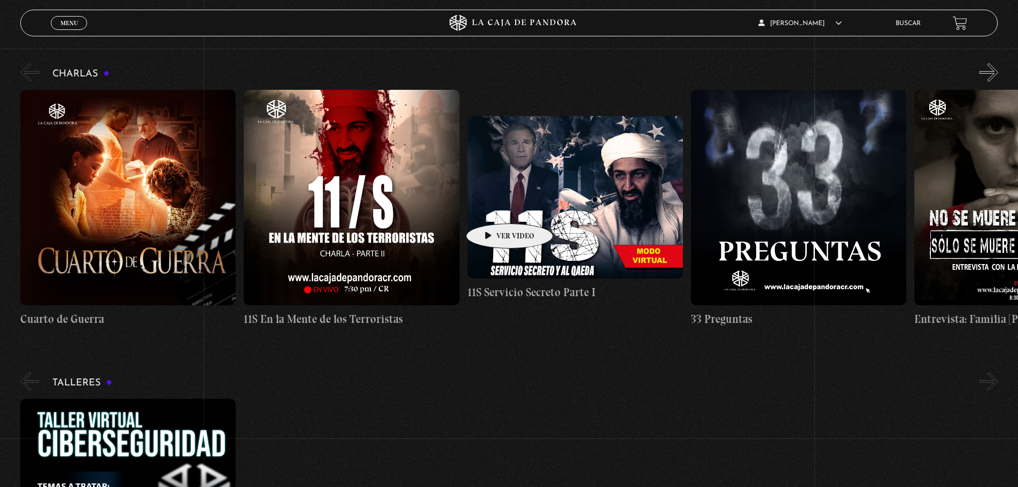
drag, startPoint x: 274, startPoint y: 200, endPoint x: 493, endPoint y: 207, distance: 218.8
click at [493, 207] on div "Cuarto de Guerra 11S En la Mente de los Terroristas 11S Servicio Secreto Parte …" at bounding box center [802, 209] width 1565 height 238
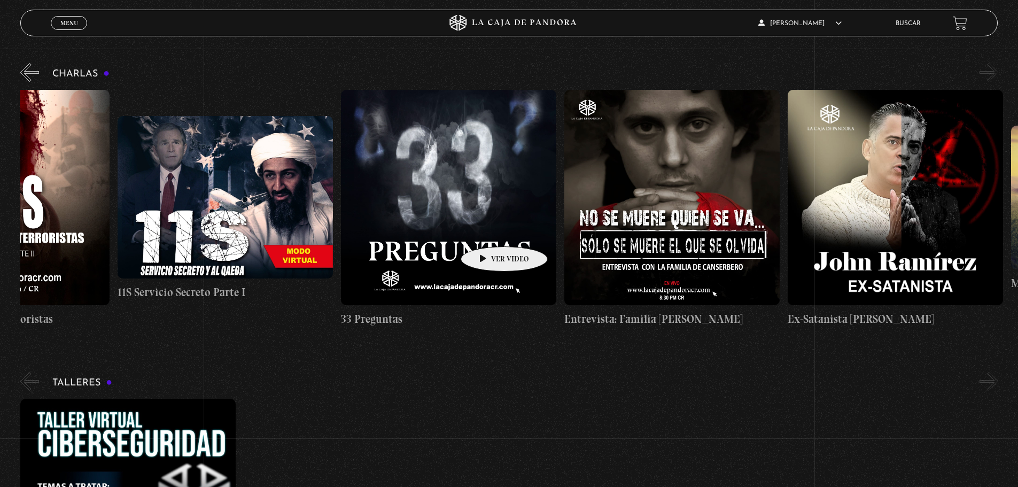
scroll to position [0, 559]
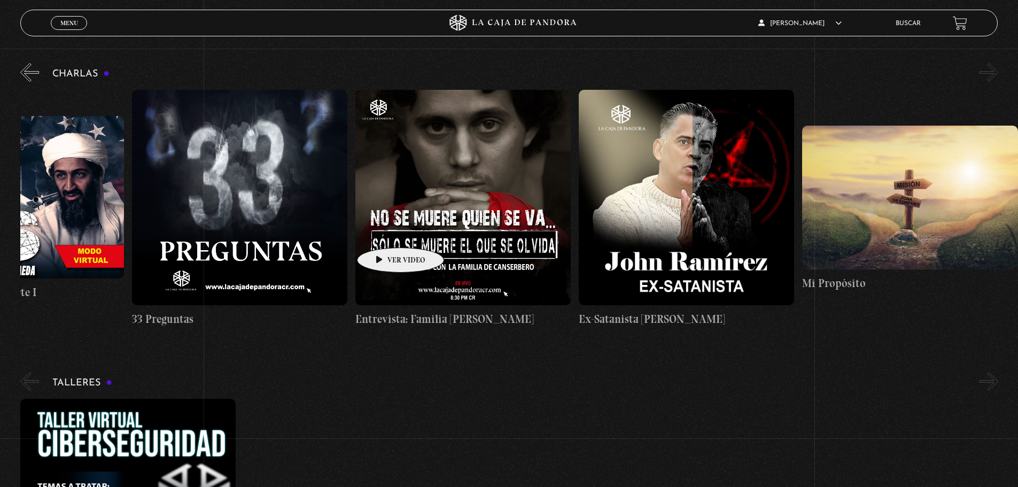
drag, startPoint x: 631, startPoint y: 224, endPoint x: 384, endPoint y: 231, distance: 247.6
click at [384, 231] on div "Cuarto de Guerra 11S En la Mente de los Terroristas 11S Servicio Secreto Parte …" at bounding box center [243, 209] width 1565 height 238
drag, startPoint x: 841, startPoint y: 204, endPoint x: 210, endPoint y: 221, distance: 632.2
click at [210, 221] on div "Cuarto de Guerra 11S En la Mente de los Terroristas 11S Servicio Secreto Parte …" at bounding box center [243, 209] width 1565 height 238
drag, startPoint x: 733, startPoint y: 217, endPoint x: 374, endPoint y: 222, distance: 358.8
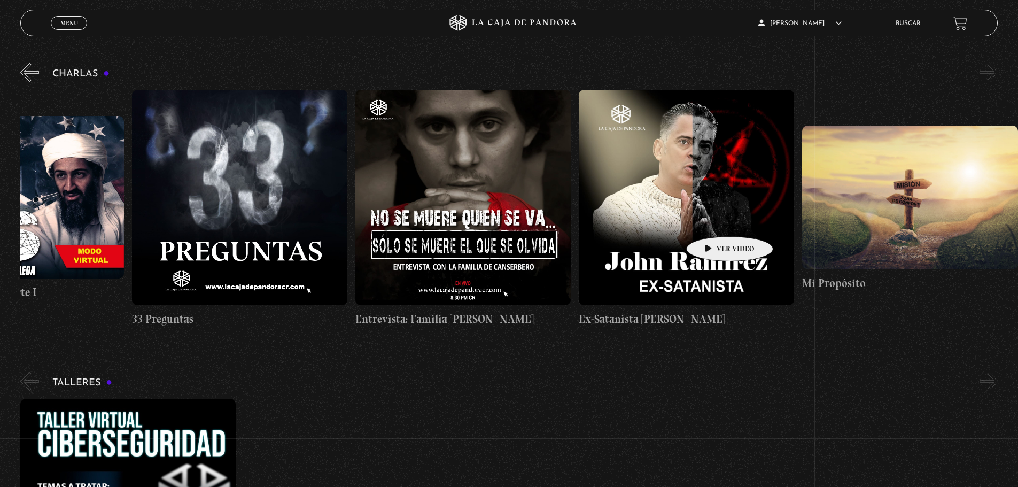
click at [392, 225] on div "Cuarto de Guerra 11S En la Mente de los Terroristas 11S Servicio Secreto Parte …" at bounding box center [243, 209] width 1565 height 238
drag, startPoint x: 331, startPoint y: 212, endPoint x: 280, endPoint y: 224, distance: 52.7
click at [280, 224] on figure at bounding box center [239, 197] width 215 height 215
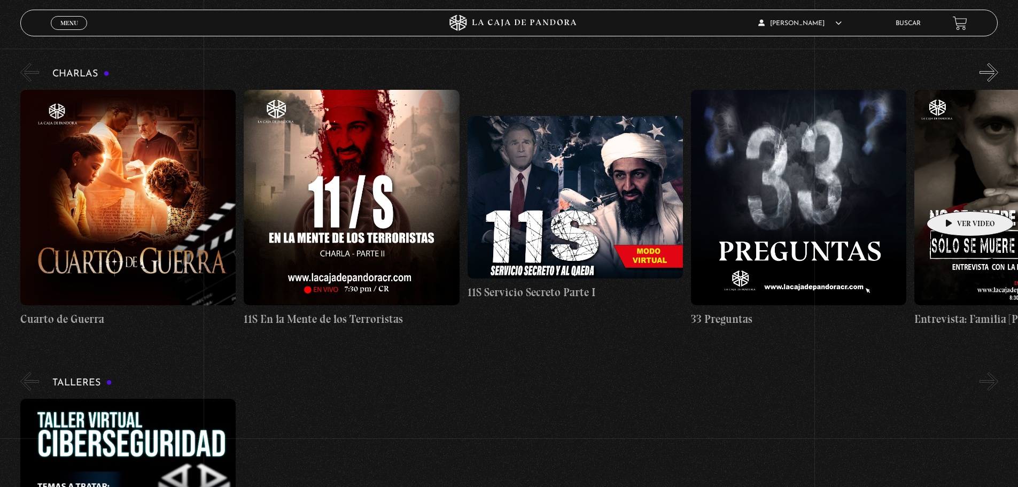
drag, startPoint x: 429, startPoint y: 180, endPoint x: 955, endPoint y: 195, distance: 526.3
click at [955, 195] on figure at bounding box center [1022, 197] width 215 height 215
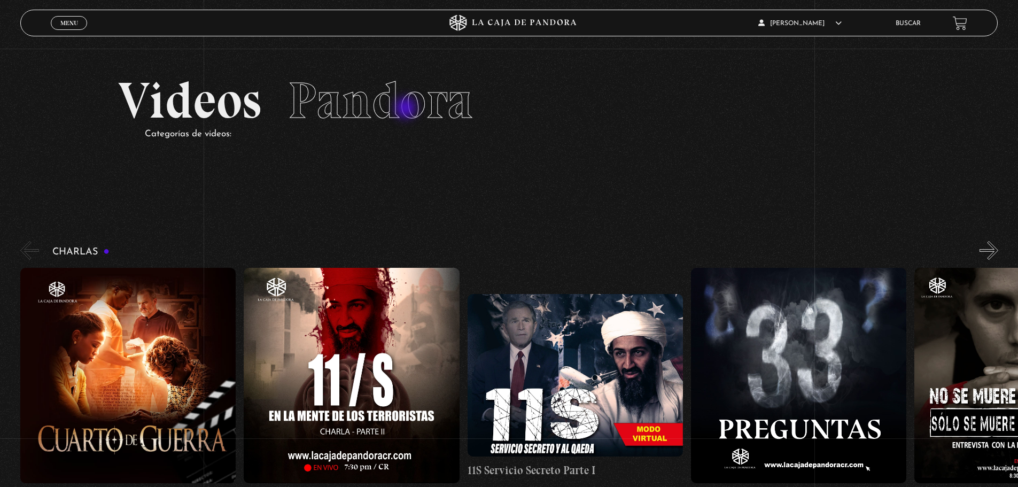
click at [407, 109] on span "Pandora" at bounding box center [380, 100] width 185 height 61
click at [79, 29] on span "Cerrar" at bounding box center [69, 32] width 25 height 7
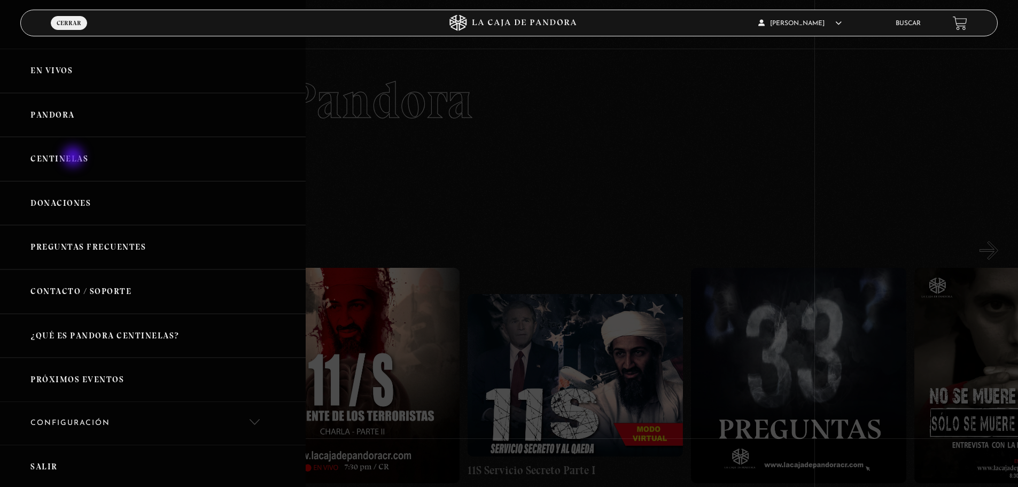
click at [74, 158] on link "Centinelas" at bounding box center [153, 159] width 306 height 44
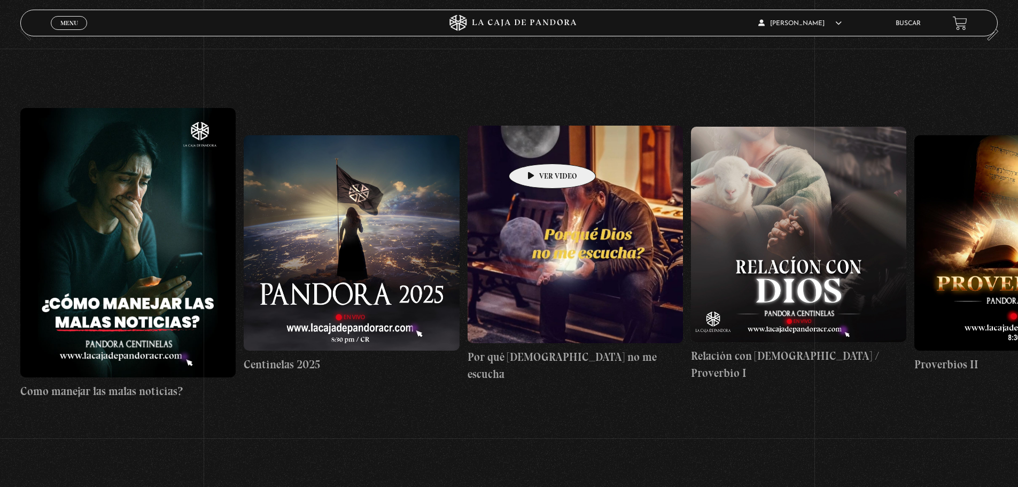
scroll to position [153, 0]
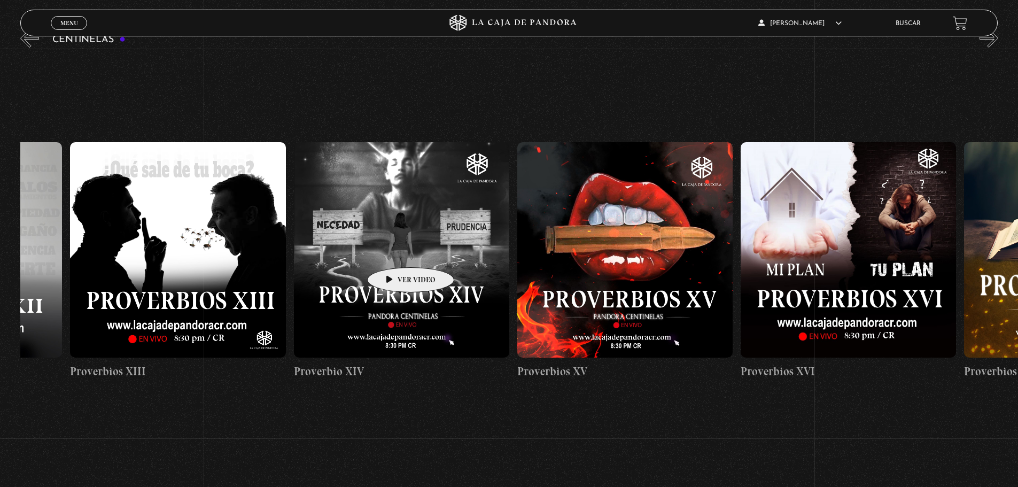
drag, startPoint x: 467, startPoint y: 251, endPoint x: 157, endPoint y: 251, distance: 310.6
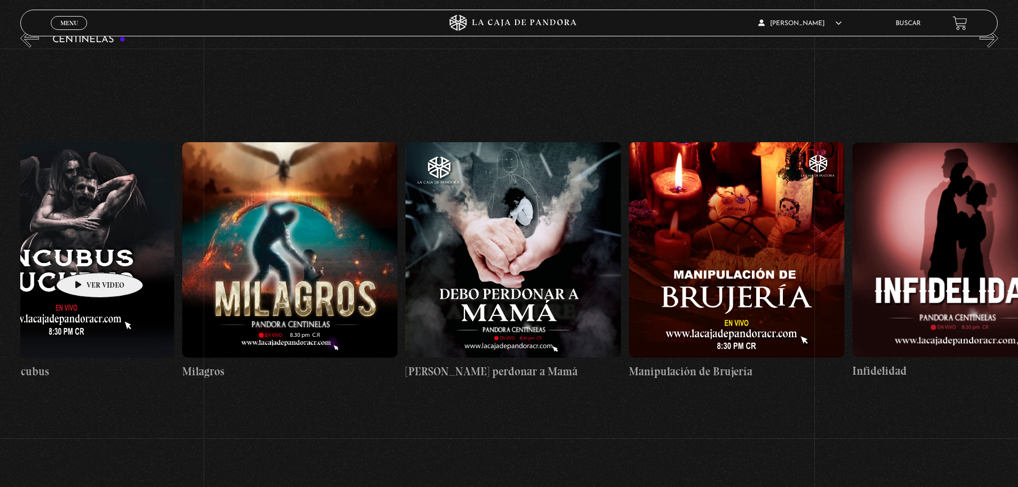
drag, startPoint x: 291, startPoint y: 249, endPoint x: 43, endPoint y: 257, distance: 248.2
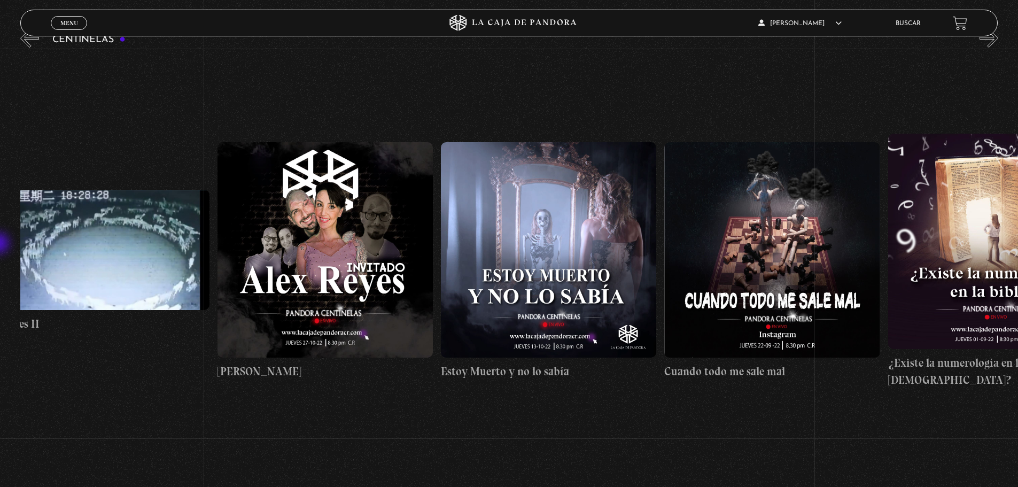
drag, startPoint x: 863, startPoint y: 227, endPoint x: 0, endPoint y: 244, distance: 863.6
click at [0, 244] on section "Centinelas" at bounding box center [509, 273] width 1018 height 493
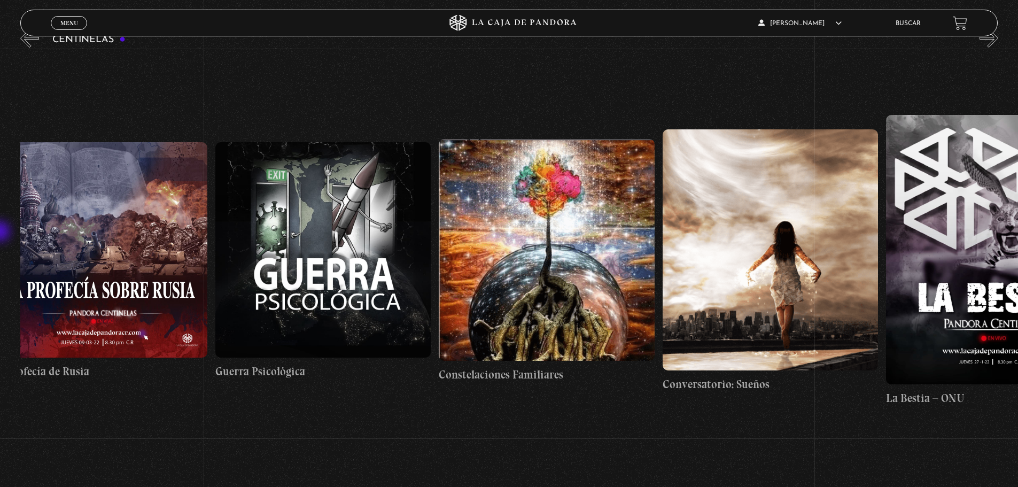
drag, startPoint x: 875, startPoint y: 200, endPoint x: 0, endPoint y: 233, distance: 875.2
click at [0, 233] on section "Centinelas" at bounding box center [509, 273] width 1018 height 493
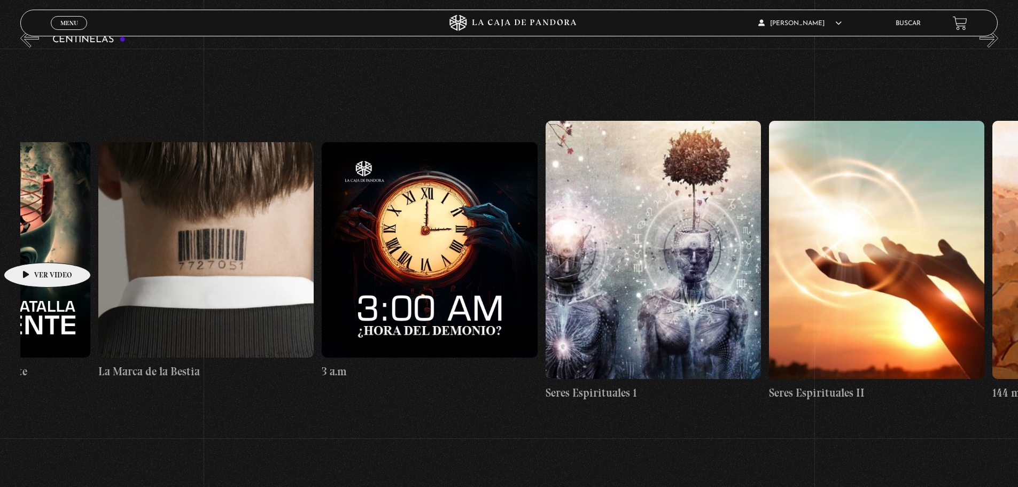
drag, startPoint x: 903, startPoint y: 208, endPoint x: 30, endPoint y: 246, distance: 873.9
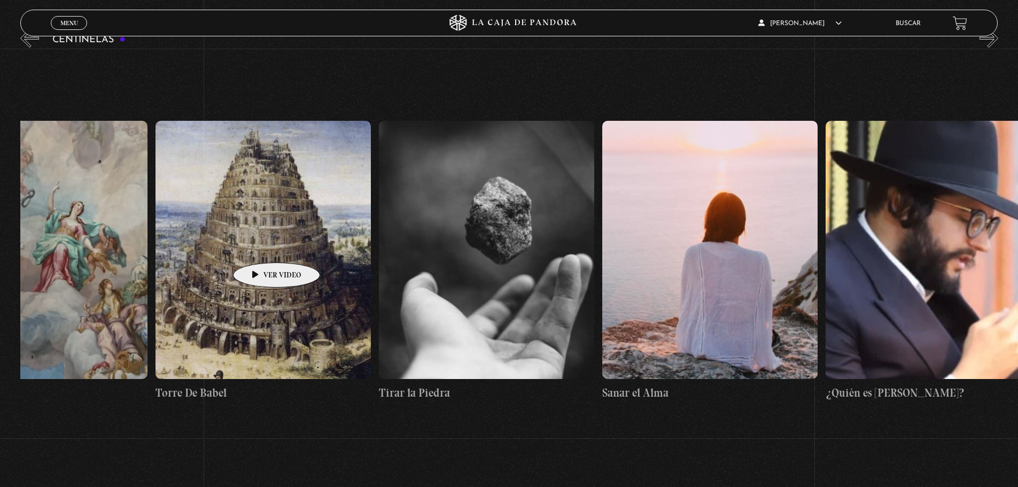
scroll to position [0, 25154]
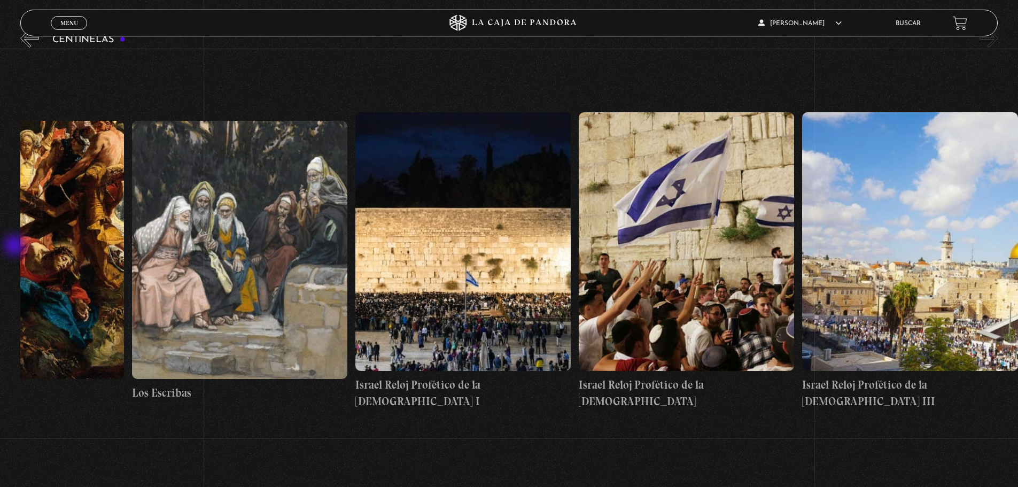
drag, startPoint x: 954, startPoint y: 231, endPoint x: 15, endPoint y: 246, distance: 938.9
click at [15, 246] on section "Centinelas" at bounding box center [509, 273] width 1018 height 493
drag, startPoint x: 877, startPoint y: 259, endPoint x: 276, endPoint y: 271, distance: 601.0
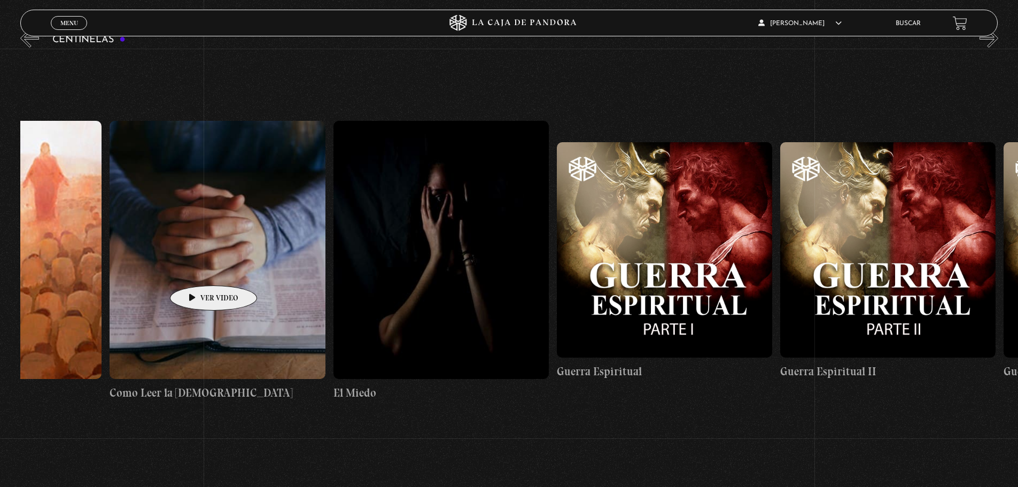
drag, startPoint x: 190, startPoint y: 269, endPoint x: 954, endPoint y: 269, distance: 764.5
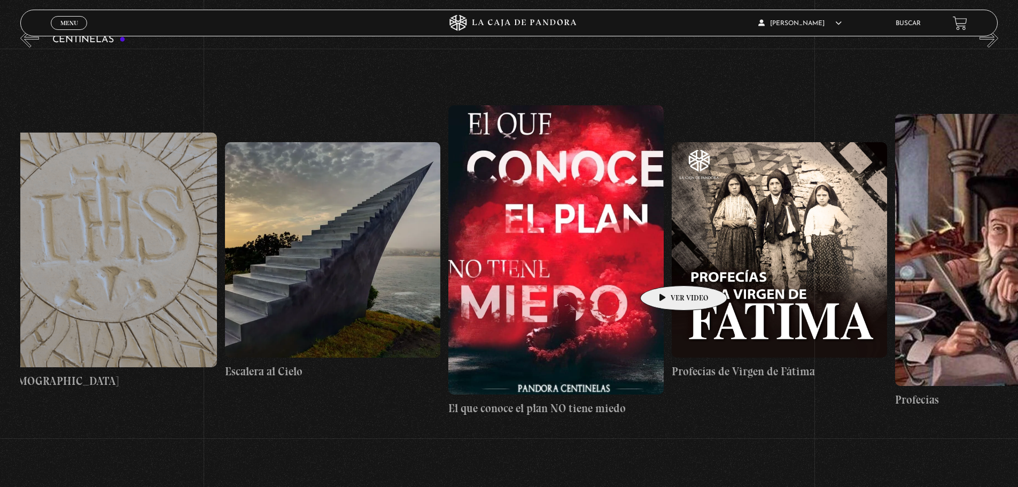
drag, startPoint x: 284, startPoint y: 273, endPoint x: 978, endPoint y: 279, distance: 694.5
click at [1018, 271] on html "ingresar al sitio Ver Video Más Información Solicitar Por favor coloque su disp…" at bounding box center [509, 292] width 1018 height 890
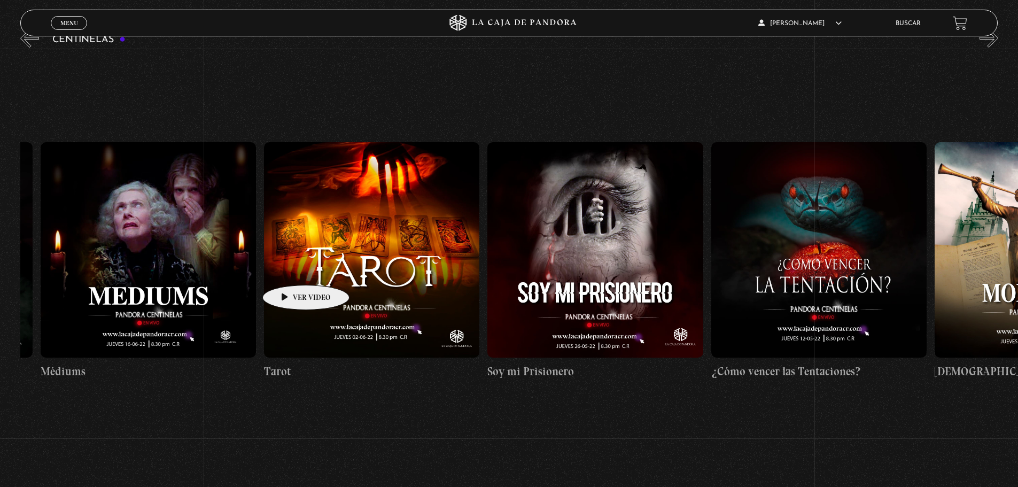
drag, startPoint x: 243, startPoint y: 269, endPoint x: 1154, endPoint y: 273, distance: 910.5
click at [1018, 273] on html "ingresar al sitio Ver Video Más Información Solicitar Por favor coloque su disp…" at bounding box center [509, 292] width 1018 height 890
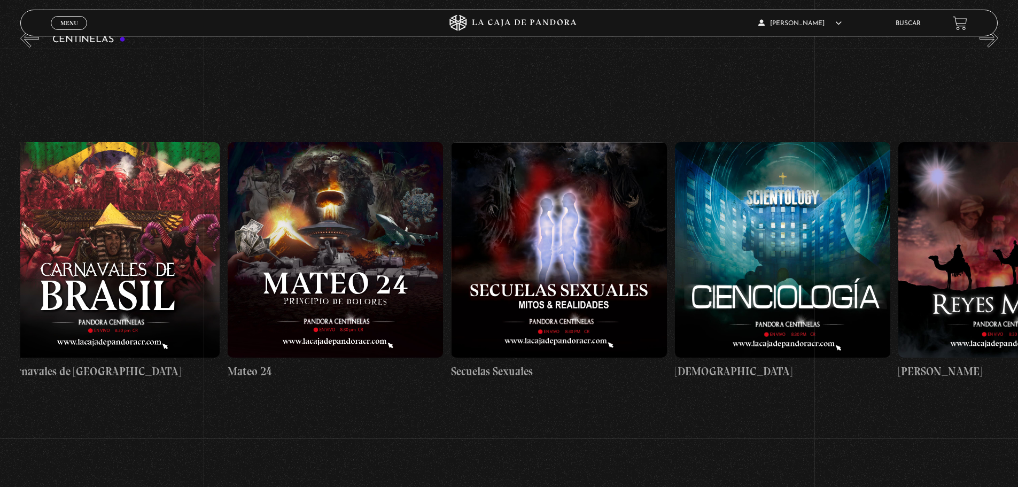
drag, startPoint x: 214, startPoint y: 271, endPoint x: 1126, endPoint y: 279, distance: 912.1
click at [1018, 279] on html "ingresar al sitio Ver Video Más Información Solicitar Por favor coloque su disp…" at bounding box center [509, 292] width 1018 height 890
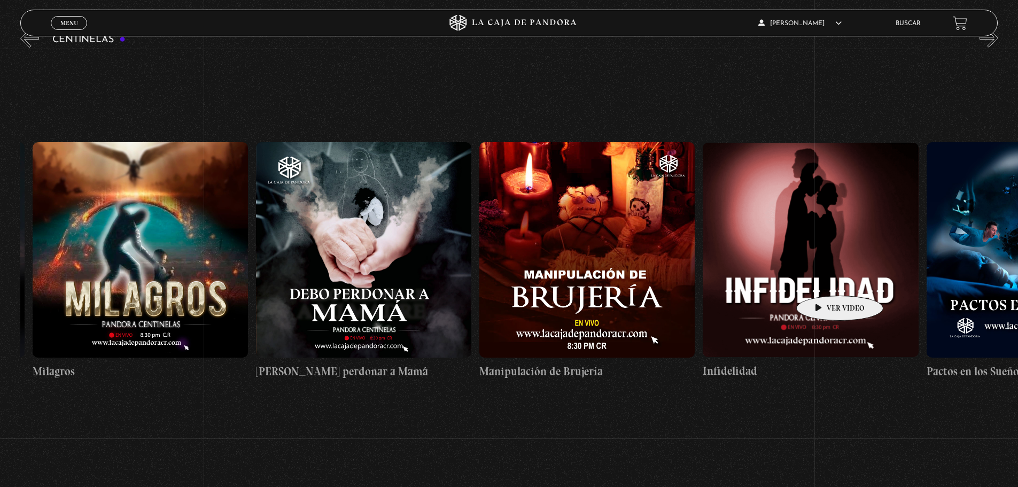
drag, startPoint x: 297, startPoint y: 269, endPoint x: 871, endPoint y: 282, distance: 573.8
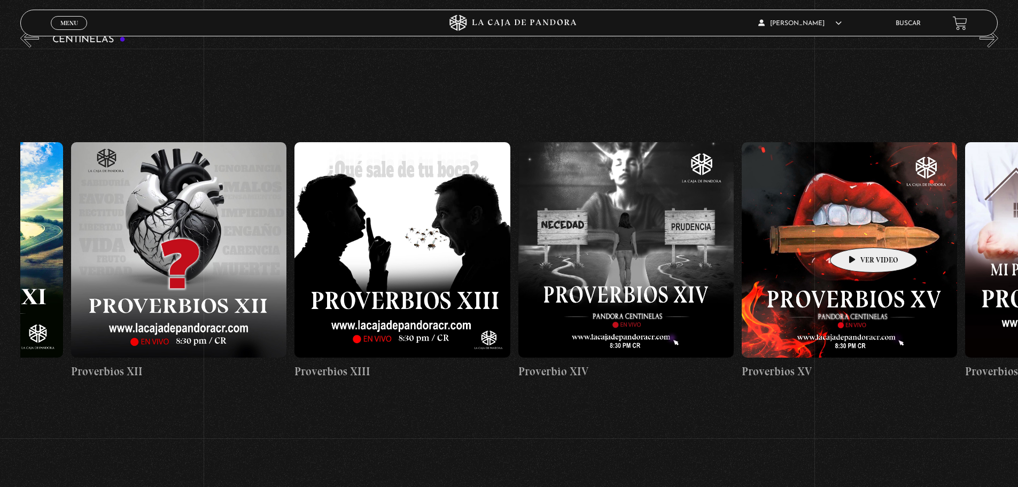
scroll to position [0, 2727]
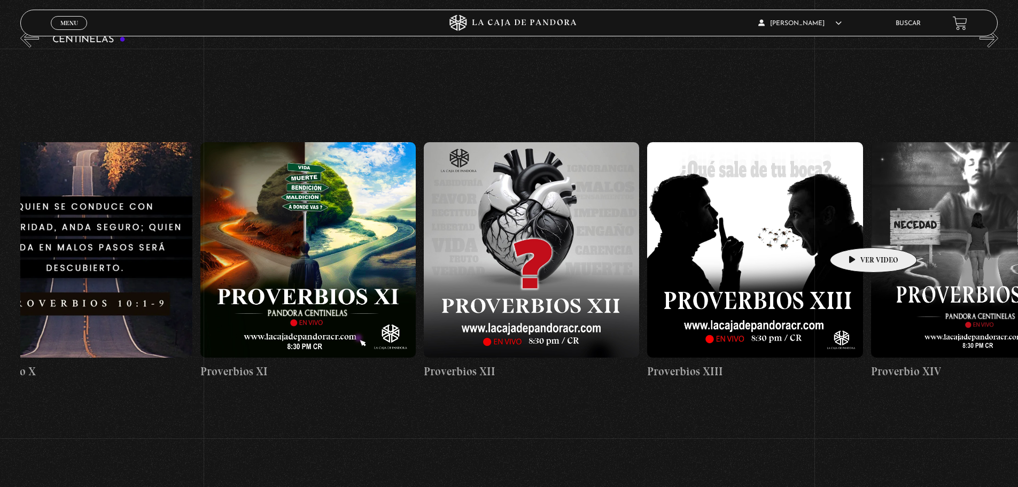
drag, startPoint x: 83, startPoint y: 218, endPoint x: 884, endPoint y: 231, distance: 801.5
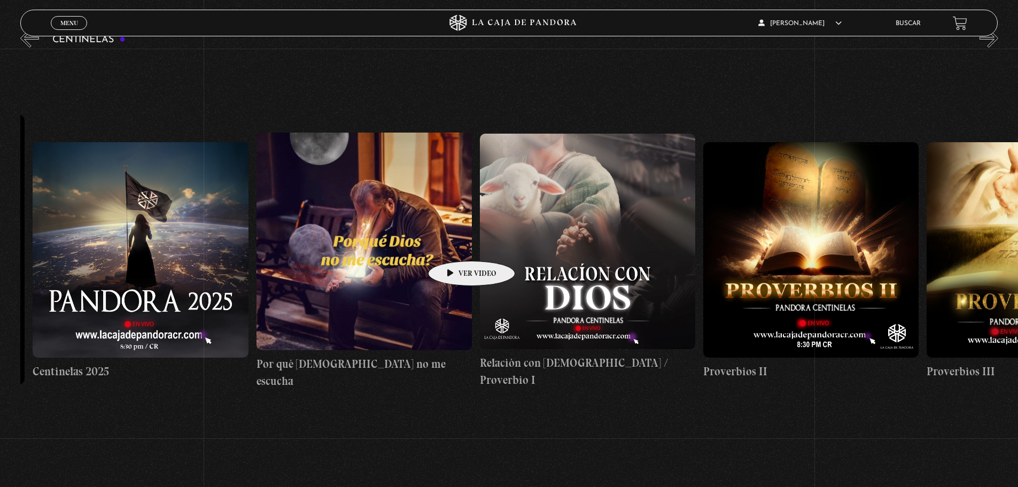
scroll to position [0, 0]
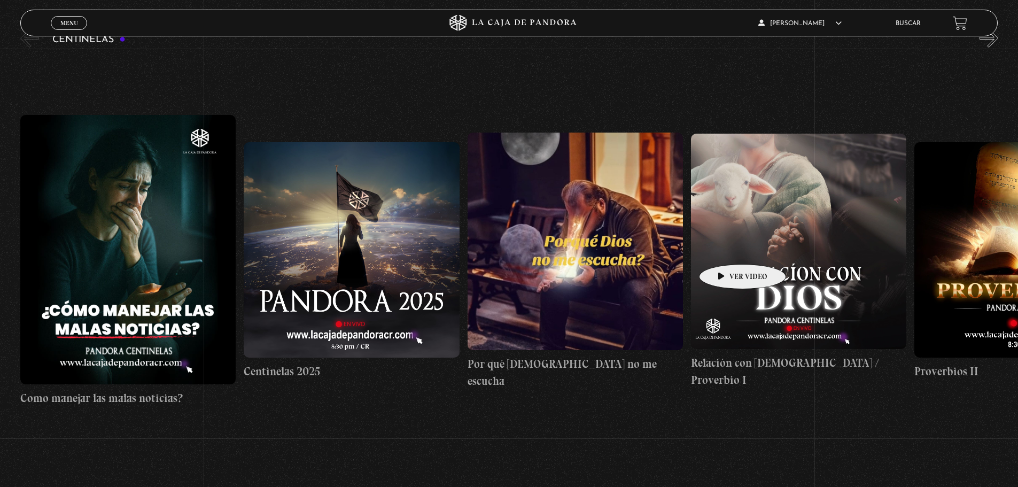
drag, startPoint x: 125, startPoint y: 235, endPoint x: 738, endPoint y: 249, distance: 613.4
click at [150, 207] on figure at bounding box center [127, 249] width 215 height 269
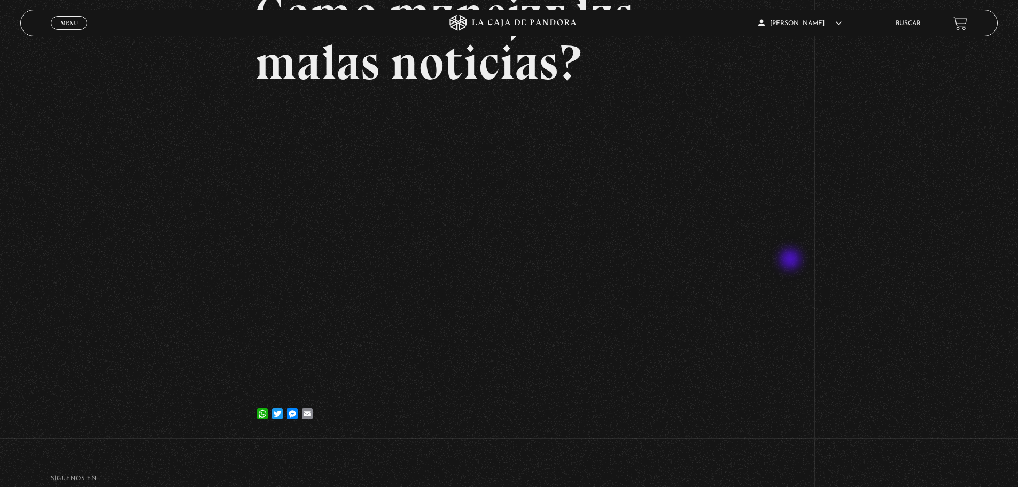
scroll to position [143, 0]
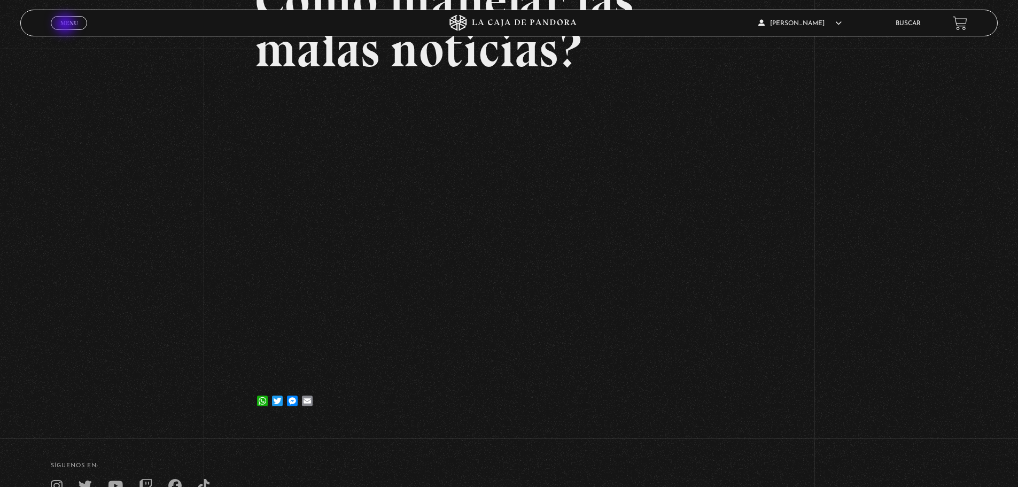
click at [66, 25] on span "Menu" at bounding box center [69, 23] width 18 height 6
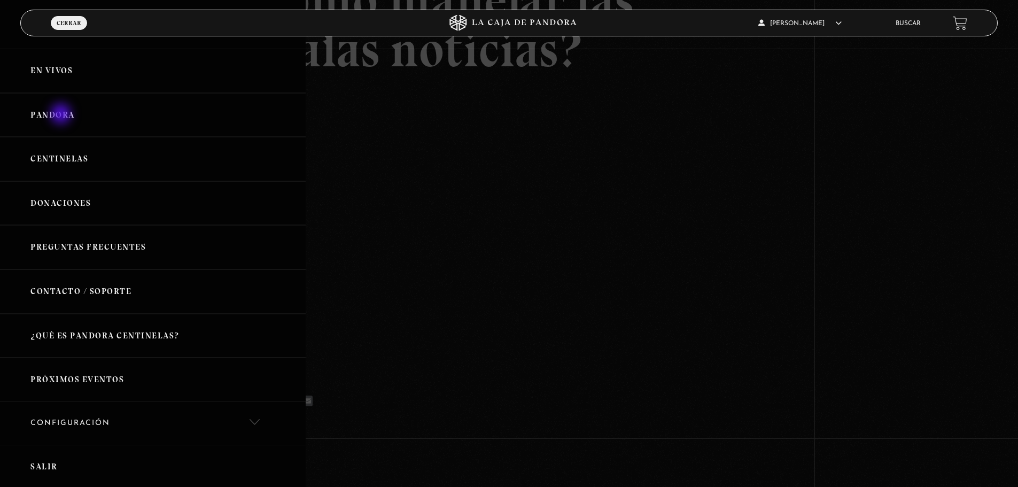
click at [62, 115] on link "Pandora" at bounding box center [153, 115] width 306 height 44
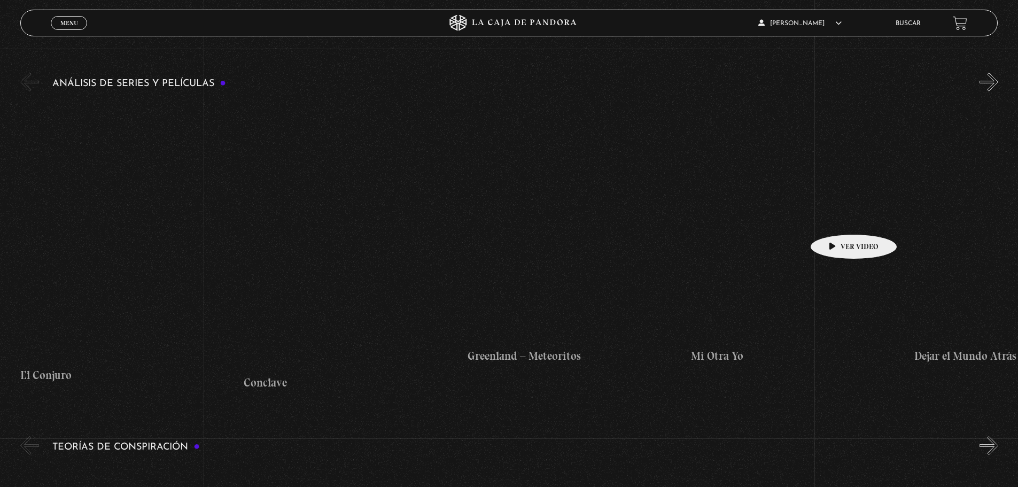
scroll to position [2281, 0]
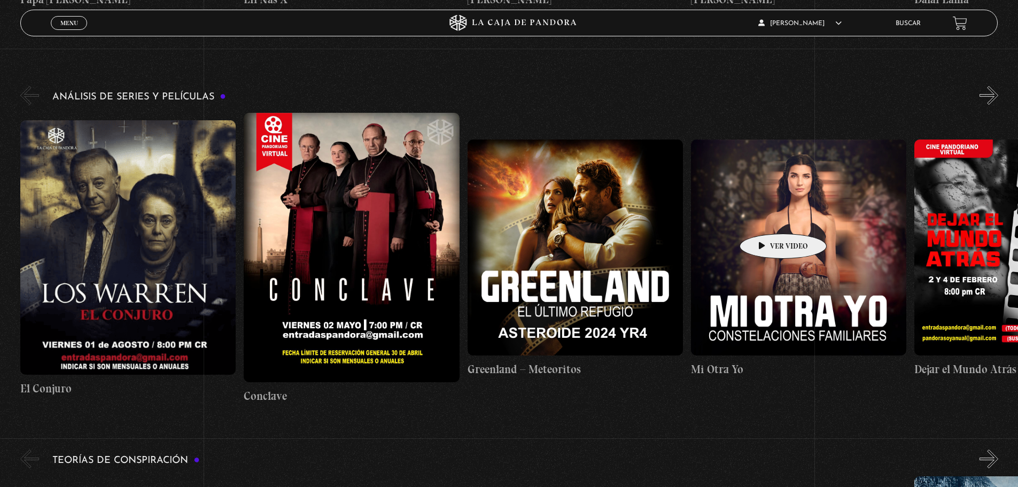
click at [767, 218] on figure at bounding box center [798, 247] width 215 height 215
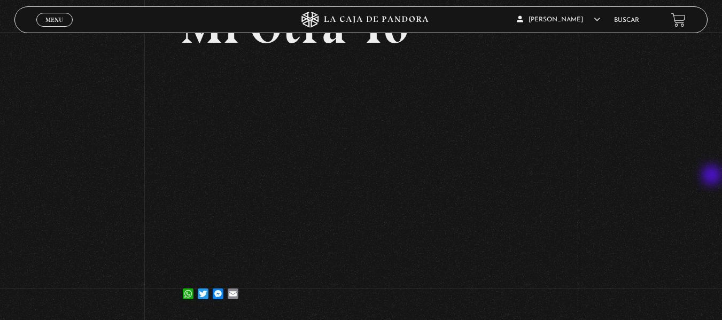
scroll to position [71, 0]
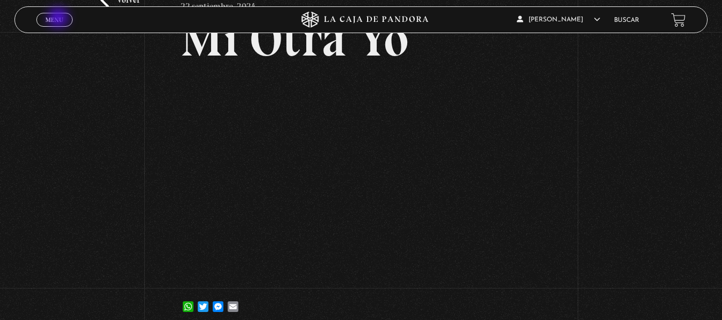
click at [59, 19] on span "Menu" at bounding box center [54, 20] width 18 height 6
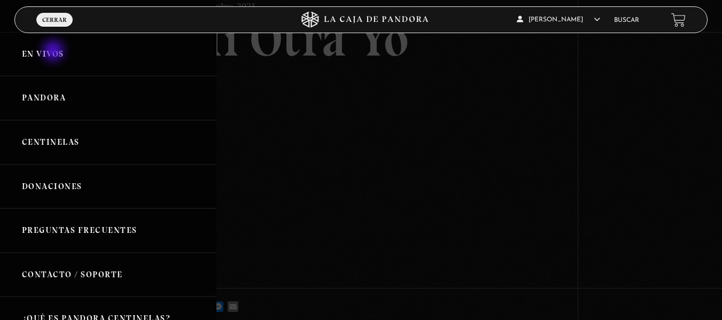
click at [55, 51] on link "En vivos" at bounding box center [108, 54] width 217 height 44
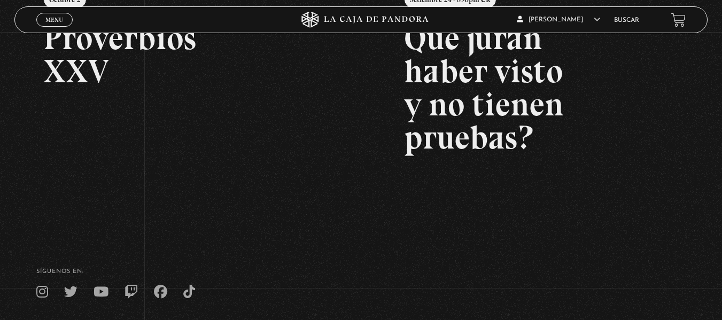
scroll to position [262, 0]
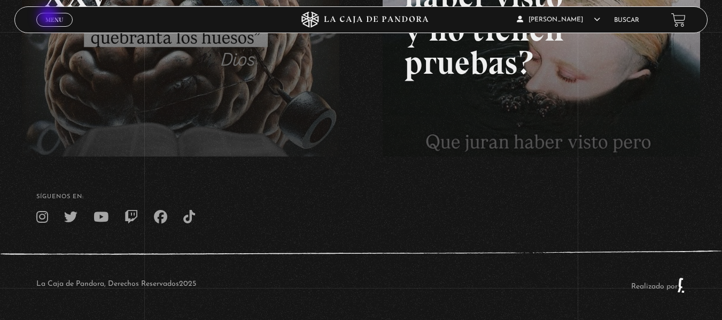
click at [51, 17] on span "Menu" at bounding box center [54, 20] width 18 height 6
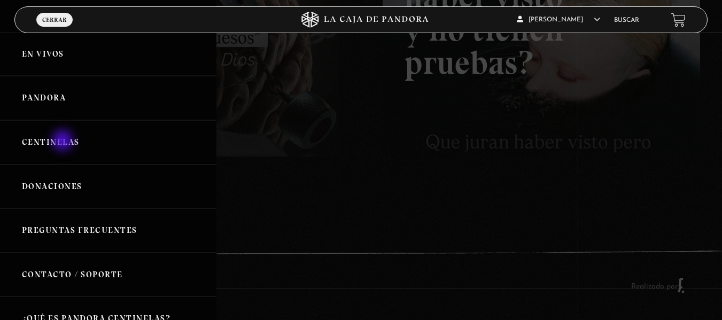
click at [64, 142] on link "Centinelas" at bounding box center [108, 142] width 217 height 44
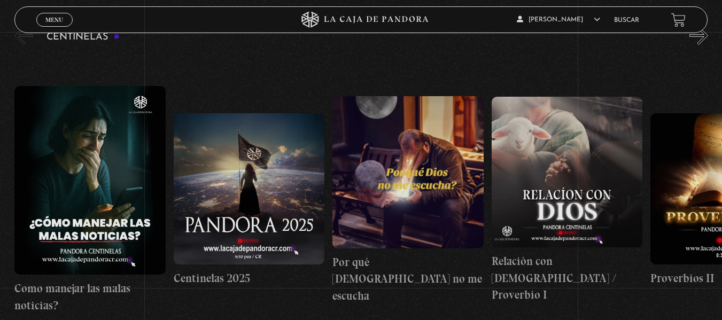
scroll to position [143, 0]
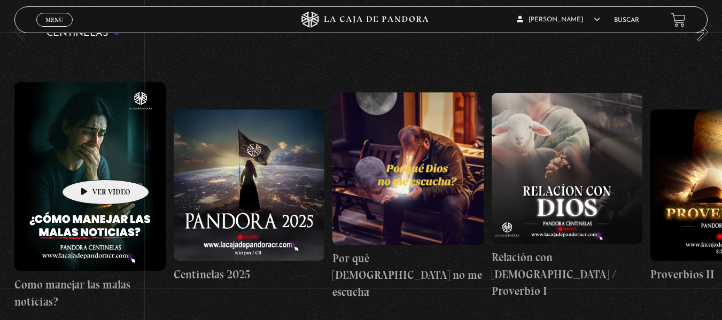
click at [89, 164] on figure at bounding box center [89, 176] width 151 height 189
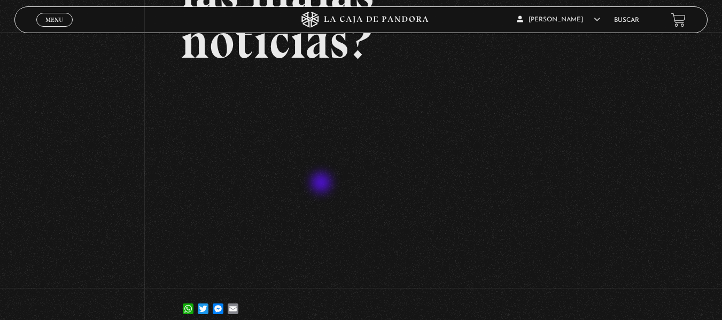
scroll to position [178, 0]
